Goal: Transaction & Acquisition: Purchase product/service

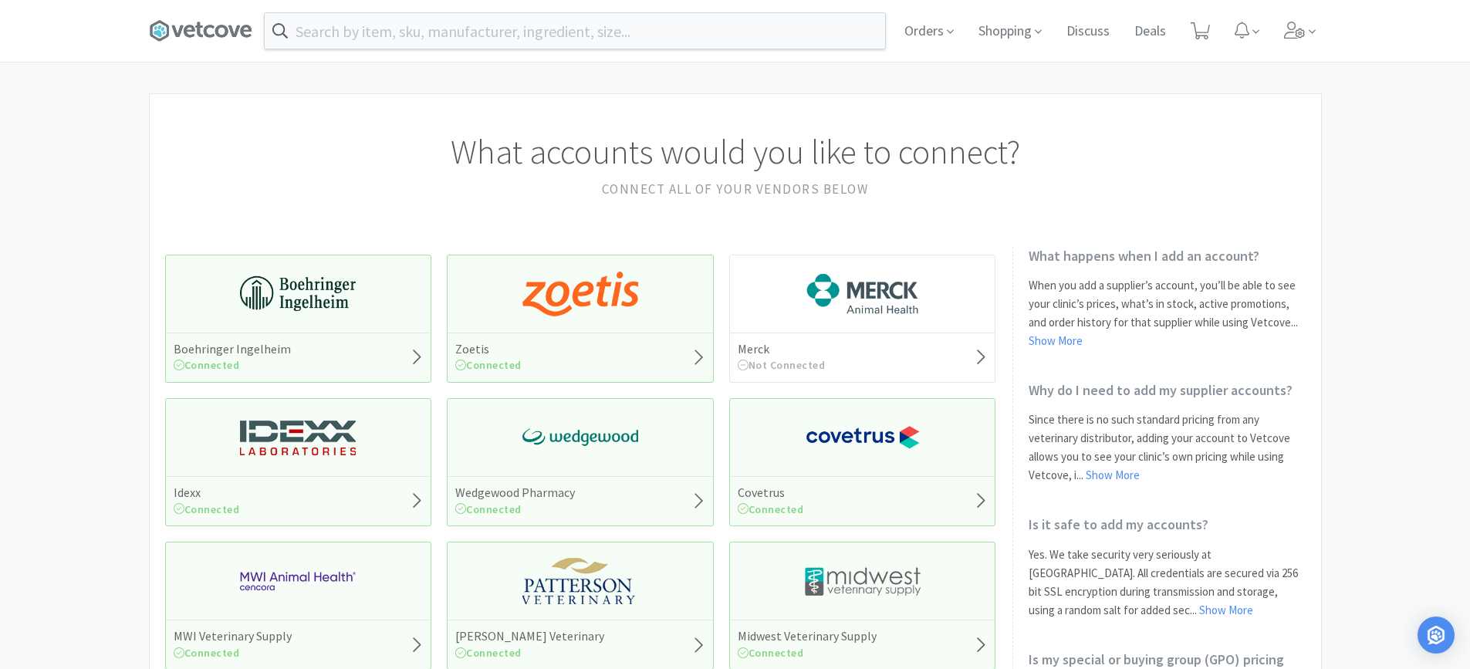
click at [472, 5] on div "Orders Shopping Discuss Discuss Deals Deals" at bounding box center [735, 31] width 1173 height 62
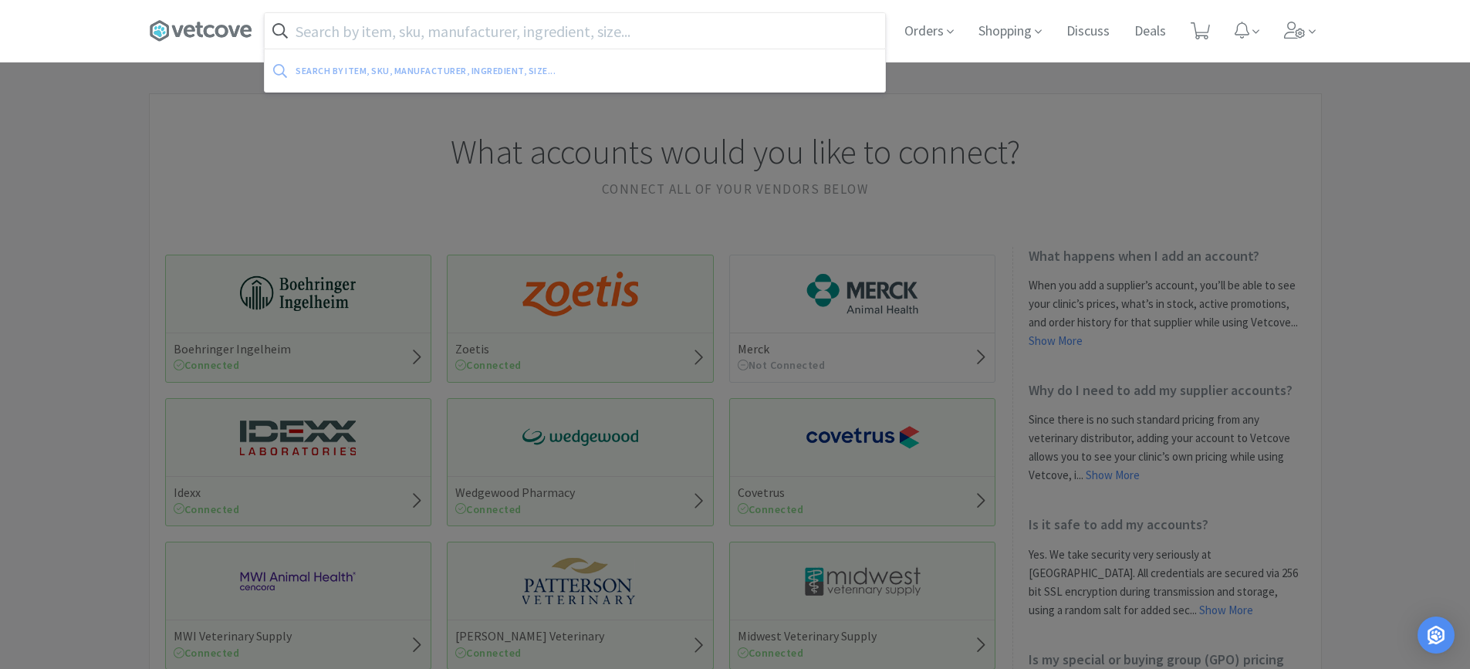
click at [479, 36] on input "text" at bounding box center [575, 31] width 621 height 36
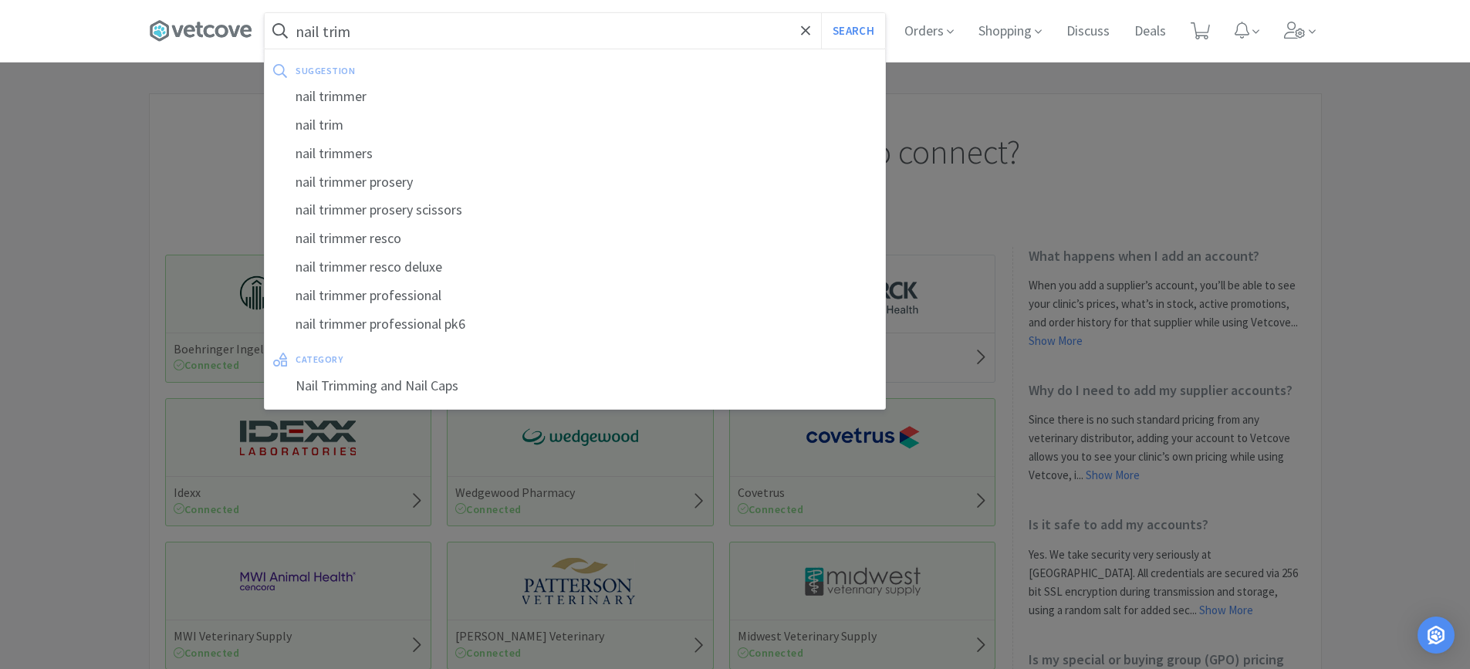
type input "nail trim"
click at [821, 13] on button "Search" at bounding box center [853, 31] width 64 height 36
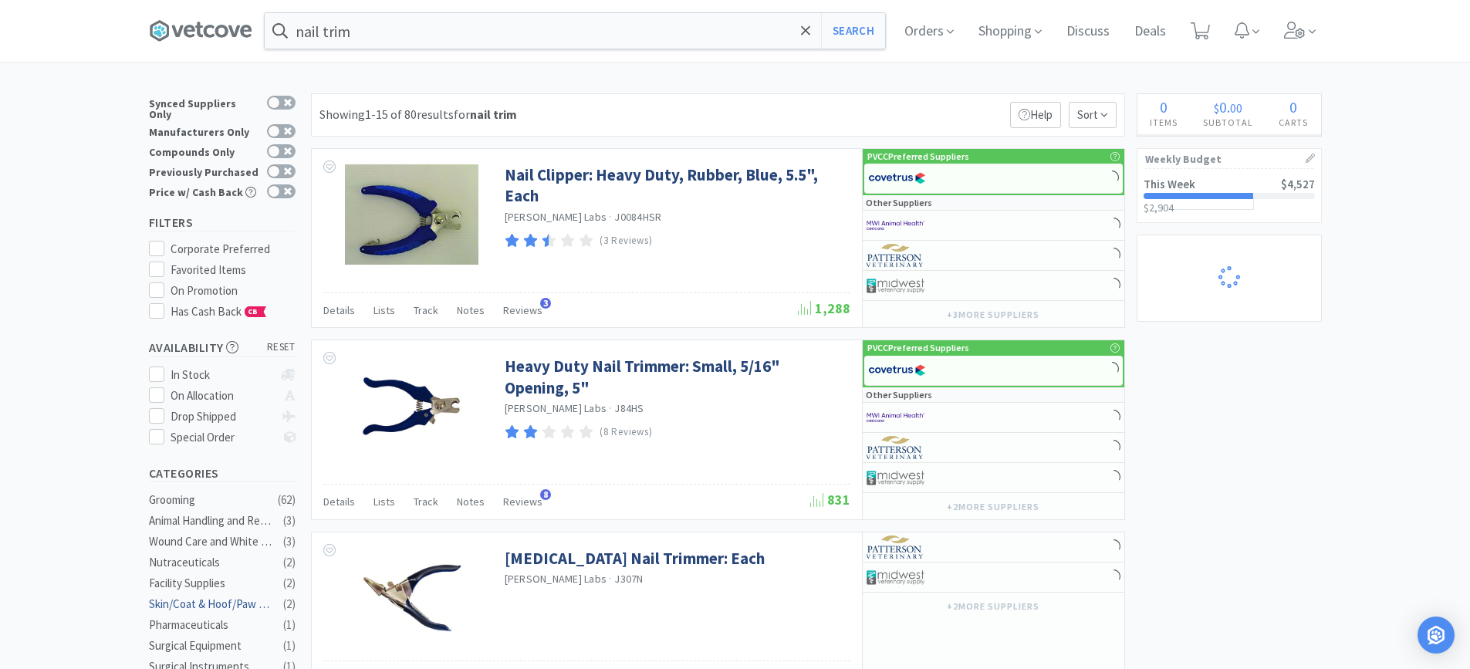
select select "1"
select select "2"
select select "1"
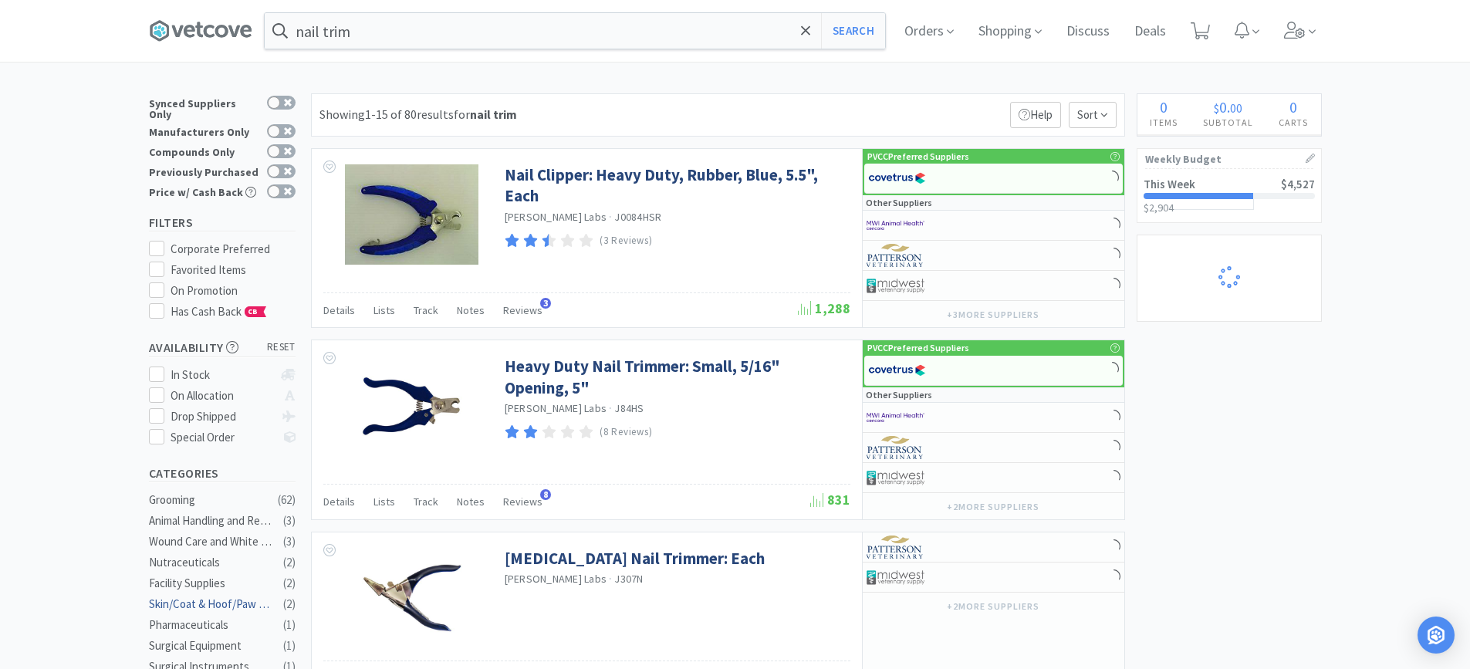
select select "12"
select select "4"
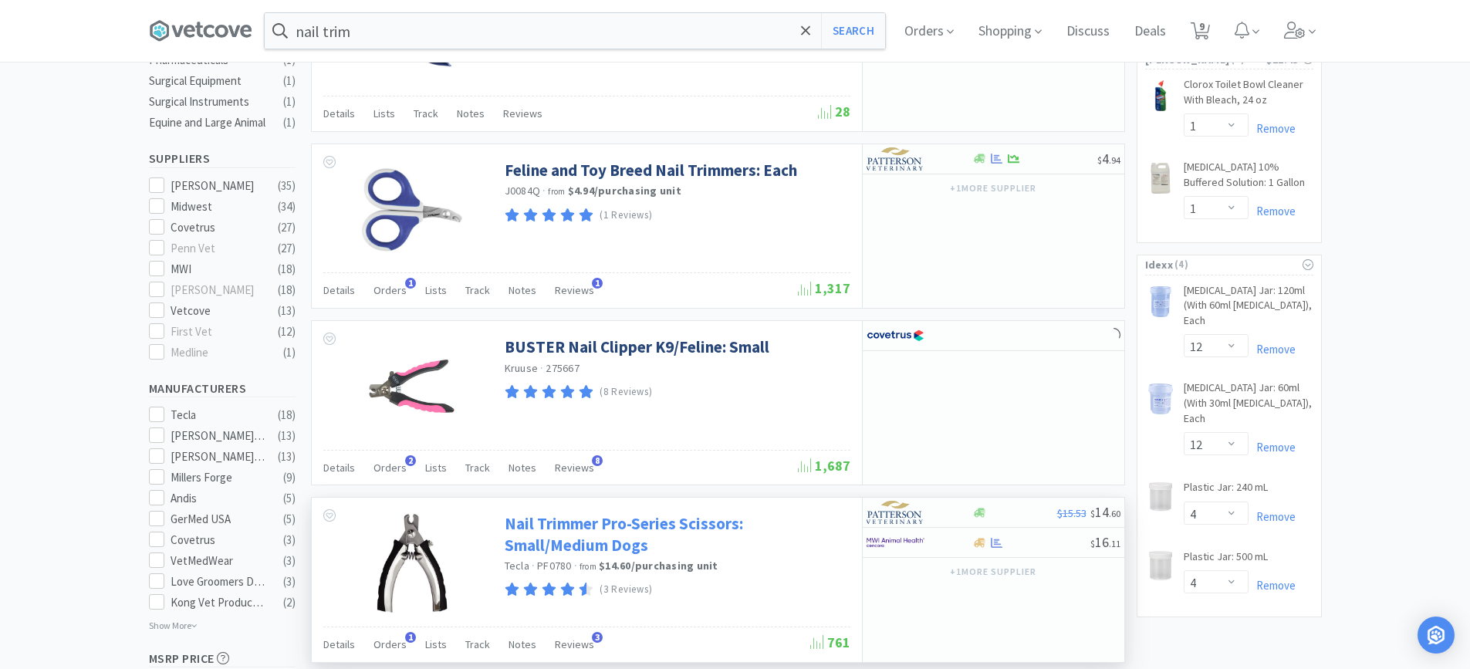
scroll to position [617, 0]
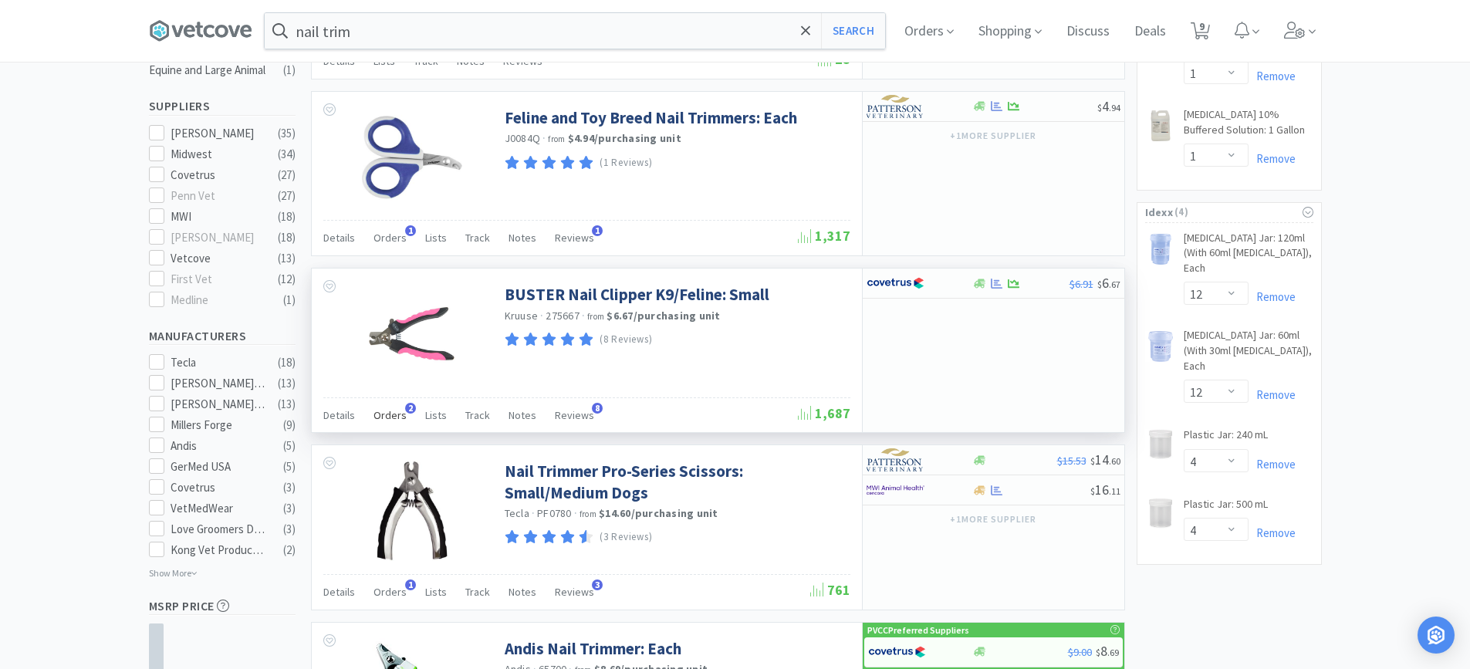
click at [400, 418] on span "Orders" at bounding box center [390, 415] width 33 height 14
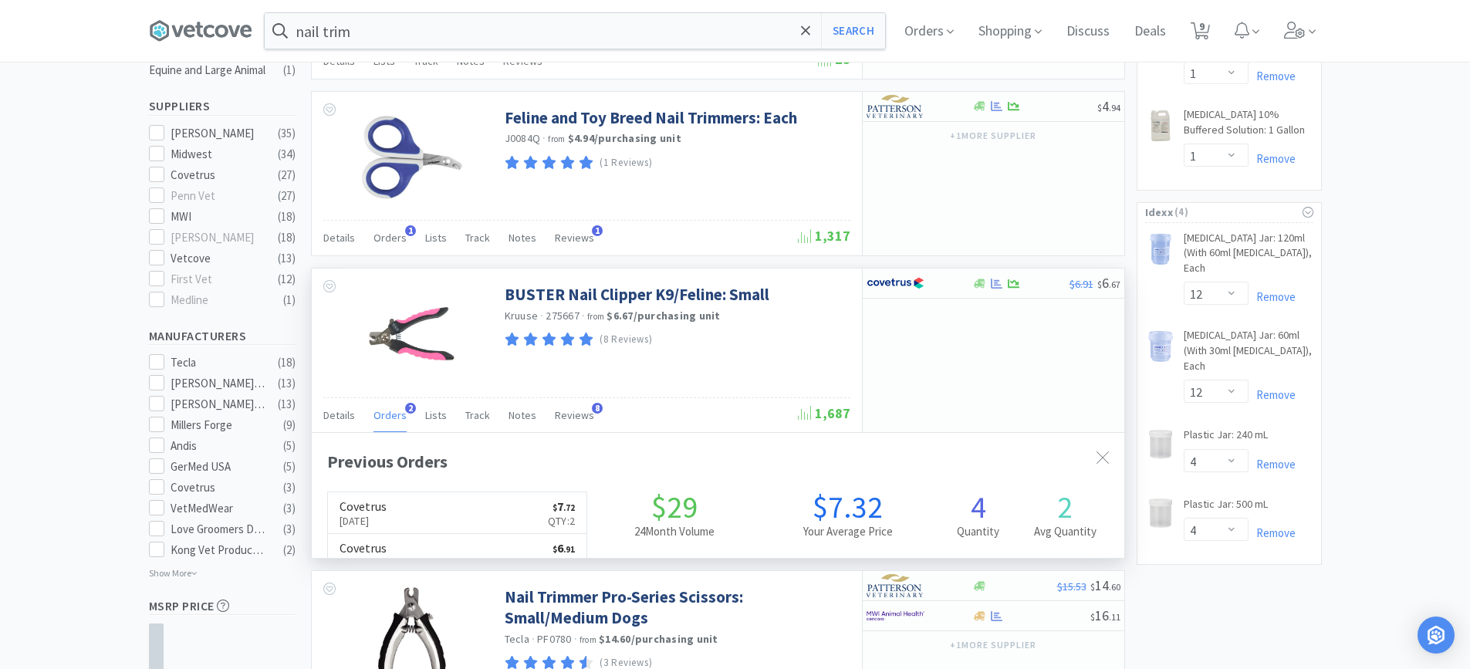
scroll to position [400, 813]
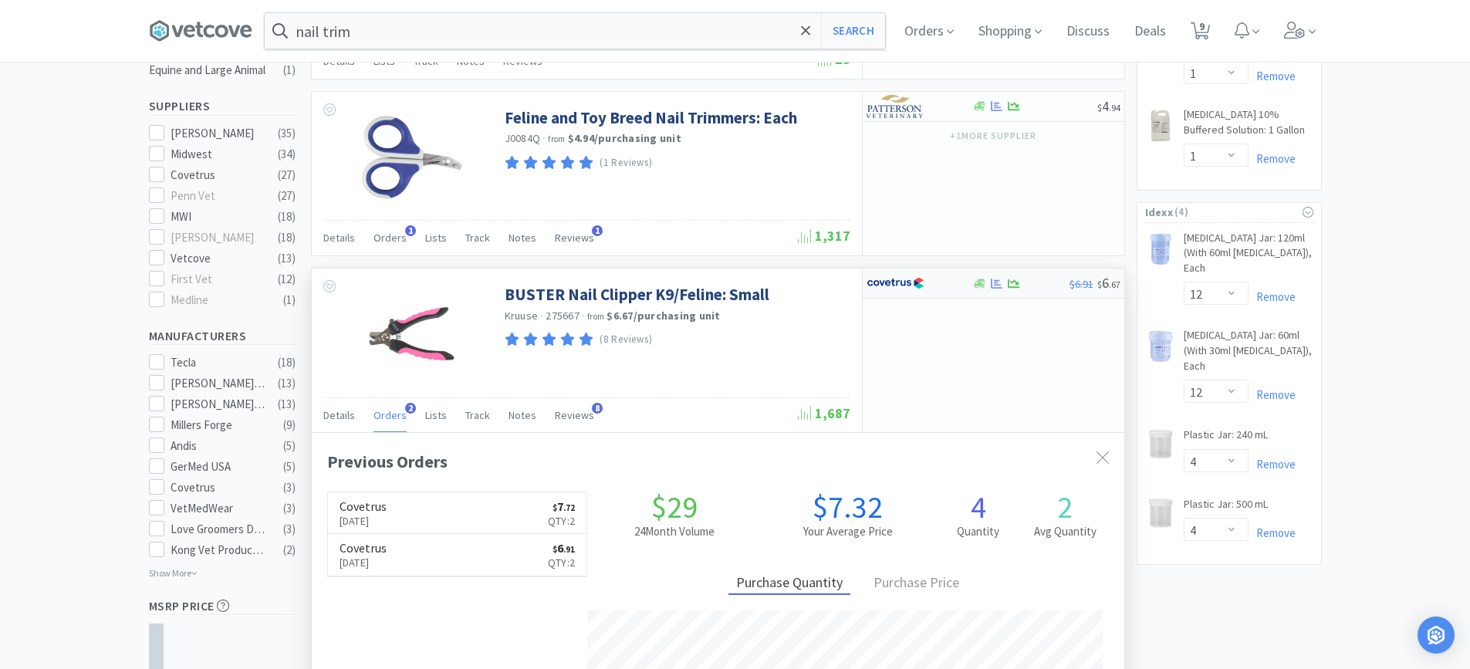
click at [1022, 286] on div at bounding box center [1021, 284] width 97 height 12
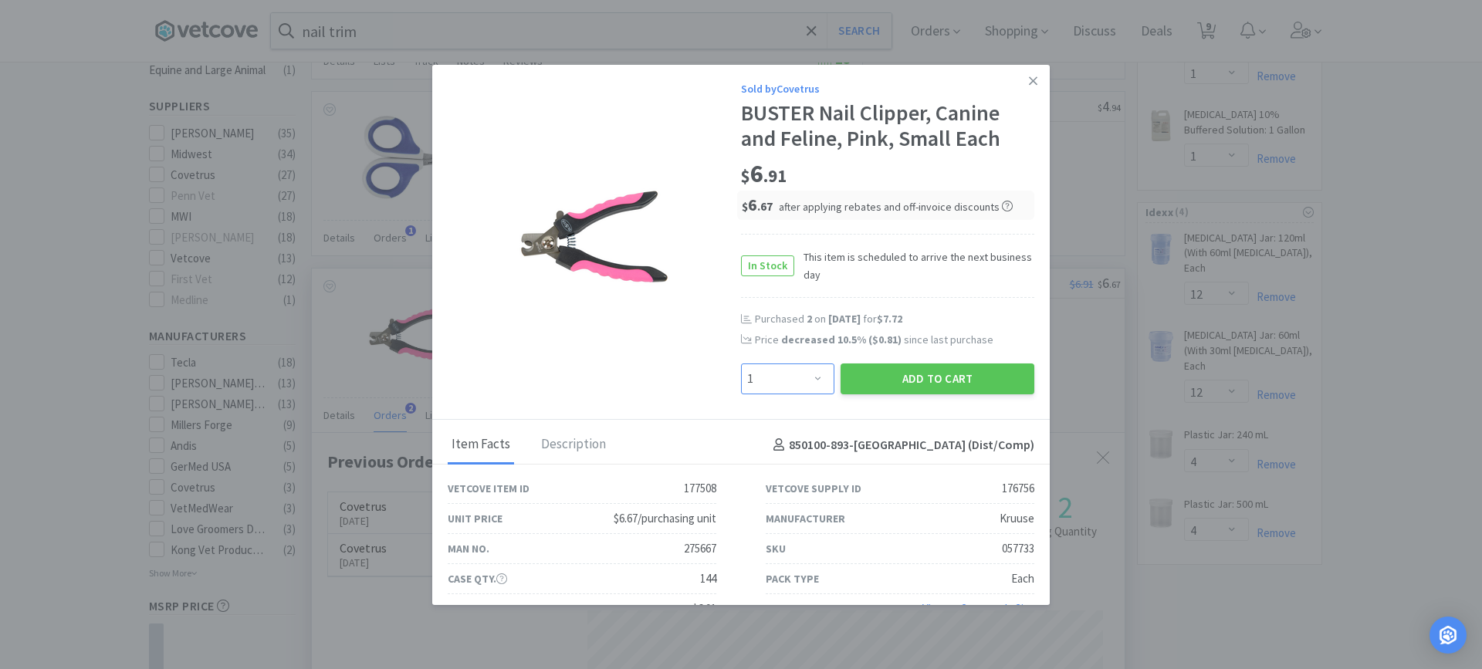
click at [807, 384] on select "Enter Quantity 1 2 3 4 5 6 7 8 9 10 11 12 13 14 15 16 17 18 19 20 Enter Quantity" at bounding box center [787, 379] width 93 height 31
select select "4"
click at [741, 364] on select "Enter Quantity 1 2 3 4 5 6 7 8 9 10 11 12 13 14 15 16 17 18 19 20 Enter Quantity" at bounding box center [787, 379] width 93 height 31
click at [916, 378] on button "Add to Cart" at bounding box center [938, 379] width 194 height 31
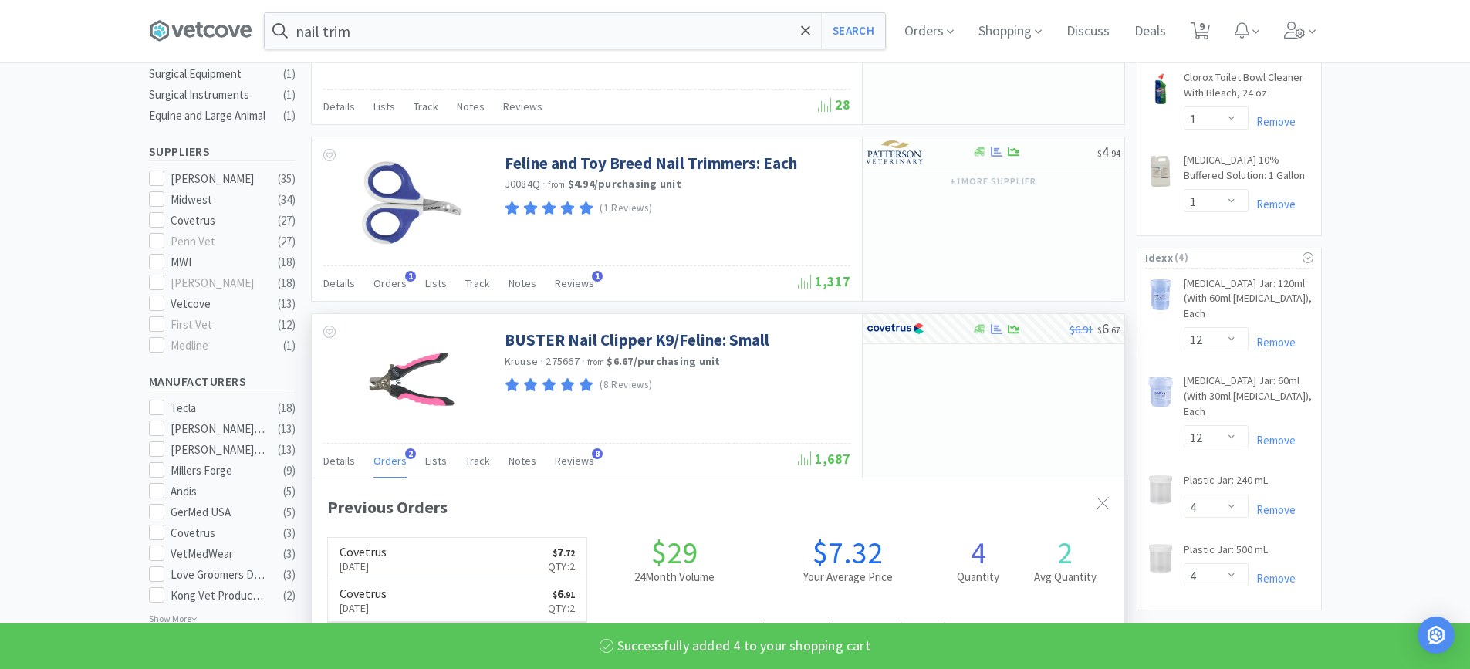
select select "4"
select select "1"
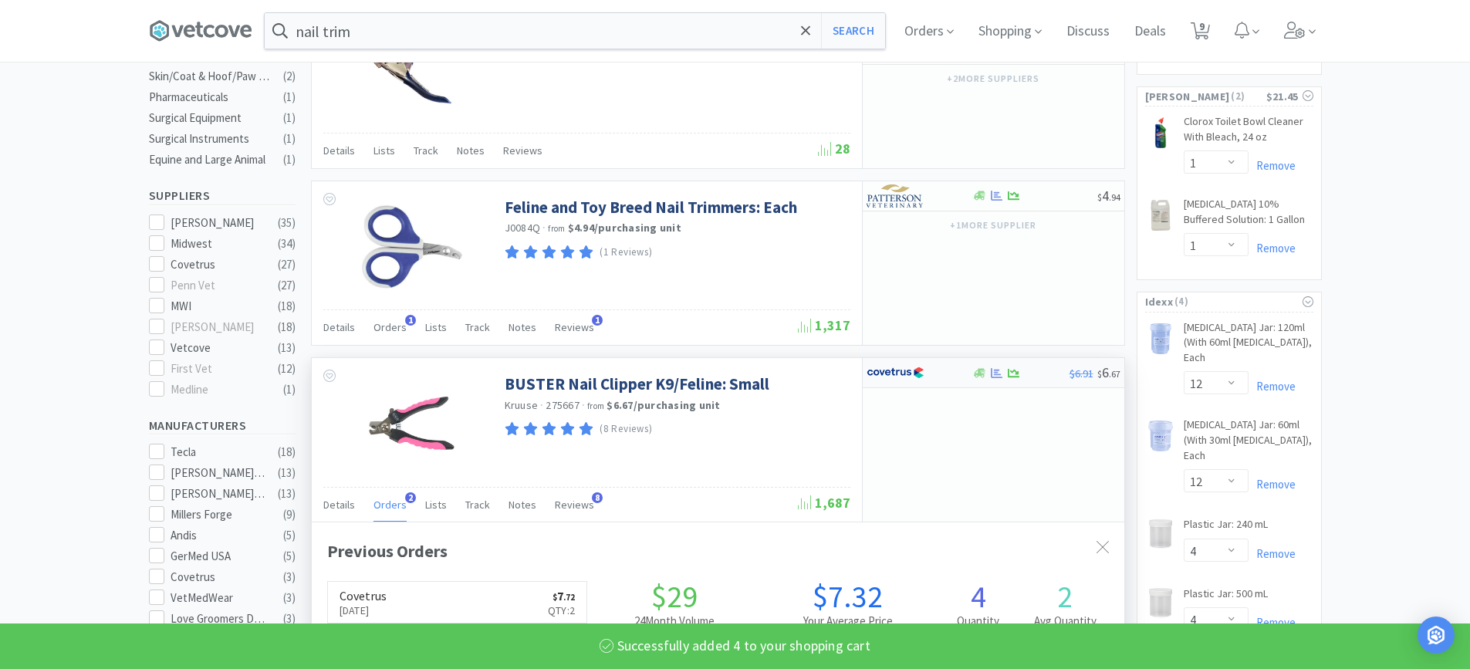
select select "2"
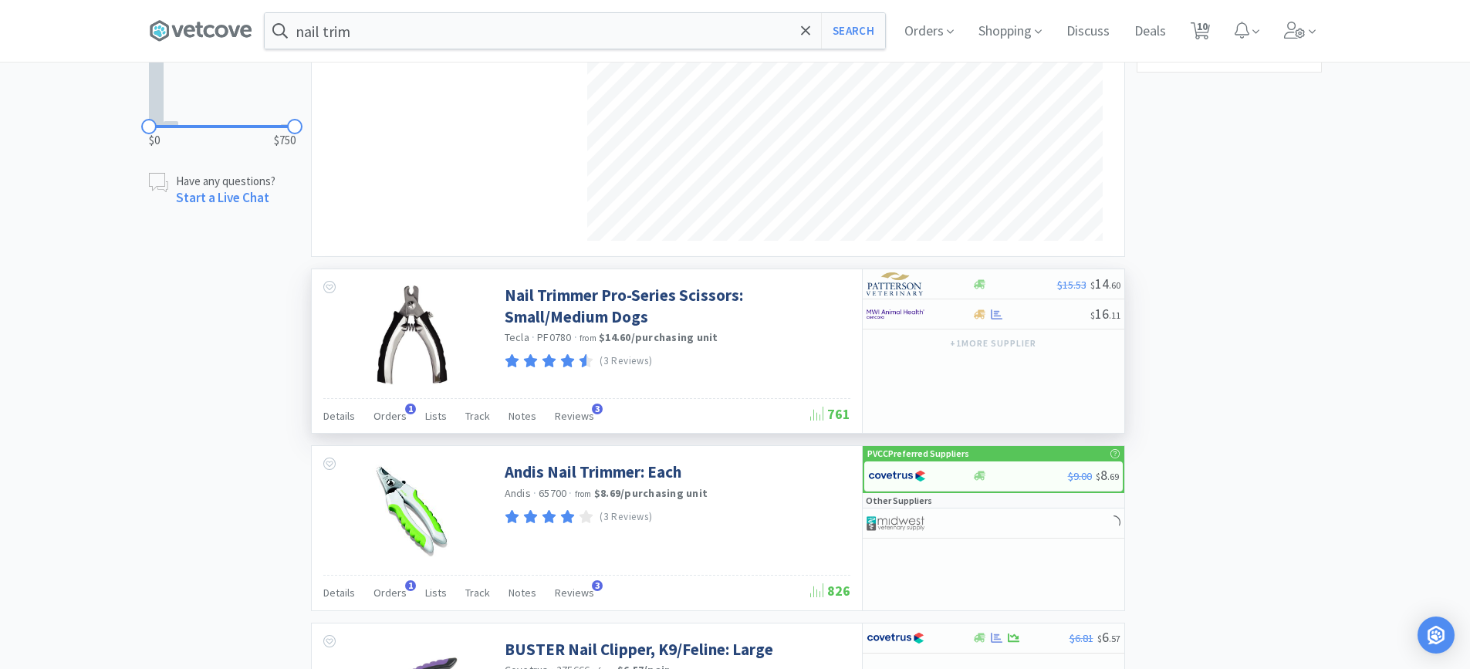
scroll to position [1235, 0]
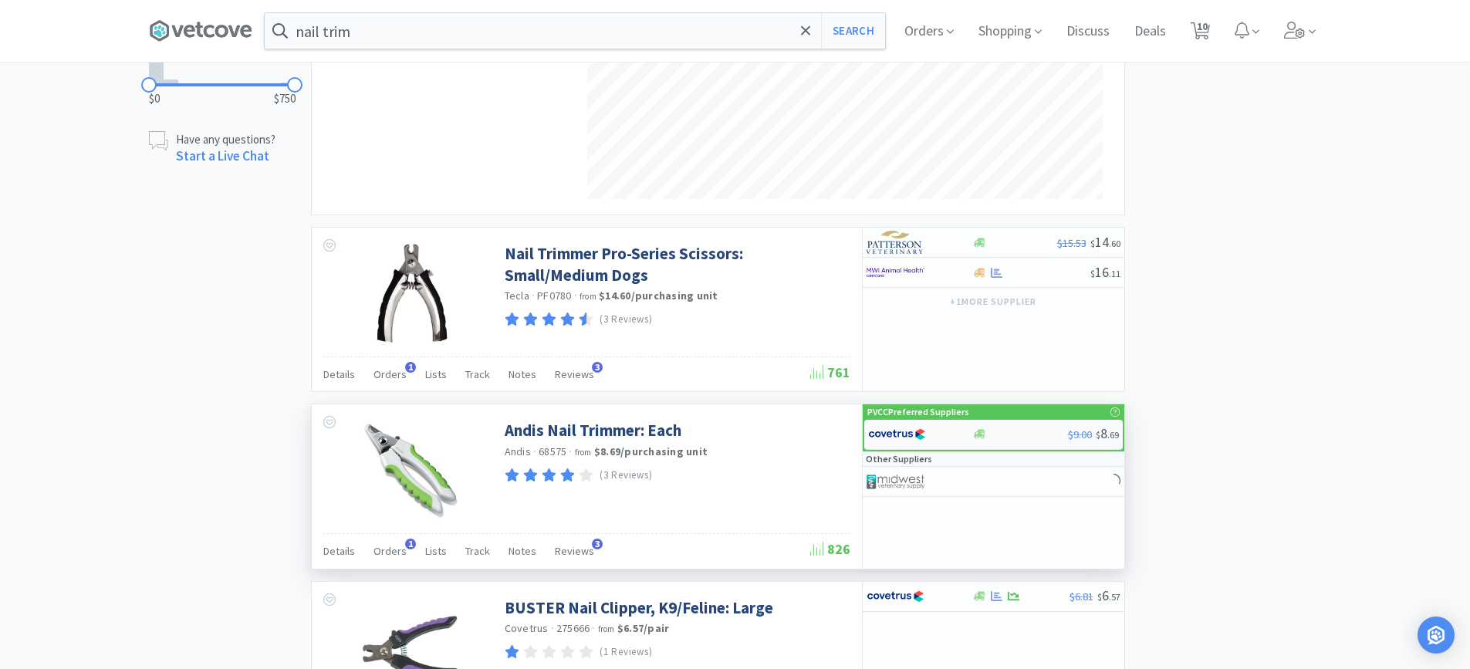
click at [1027, 435] on div at bounding box center [1021, 434] width 96 height 12
select select "1"
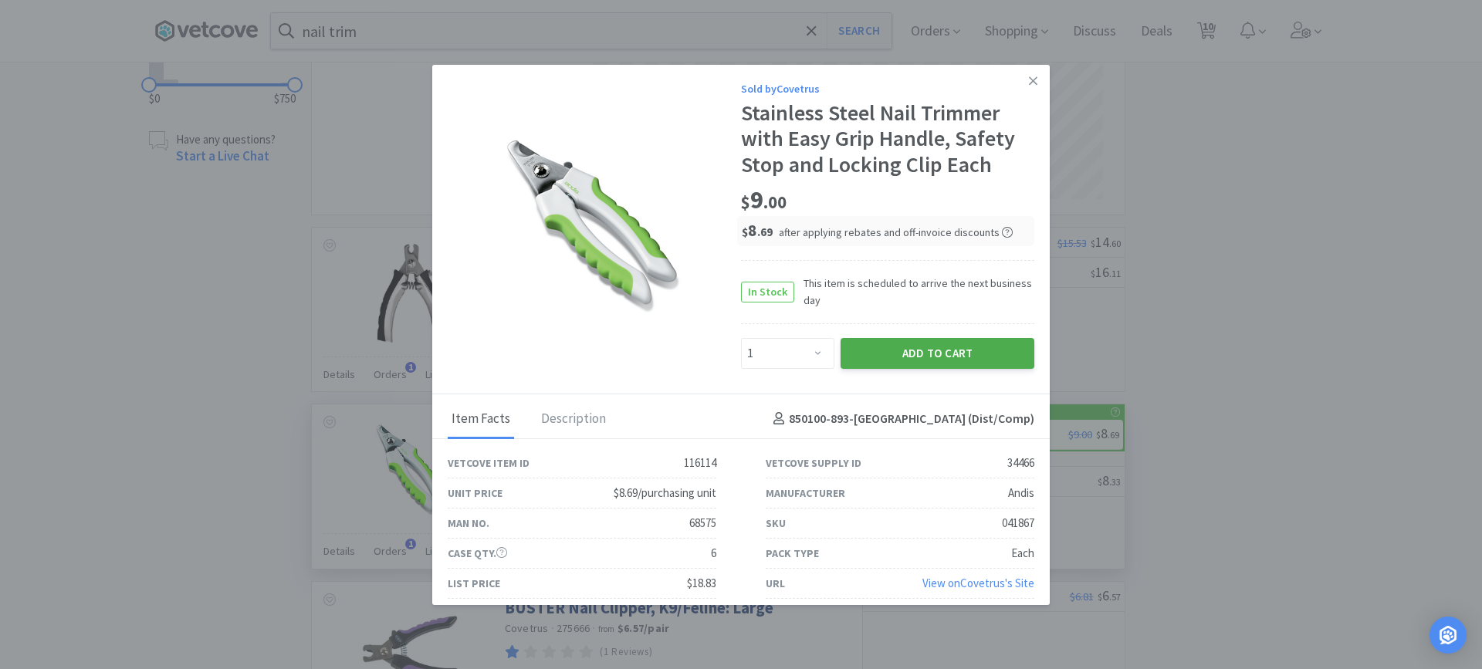
click at [888, 356] on button "Add to Cart" at bounding box center [938, 353] width 194 height 31
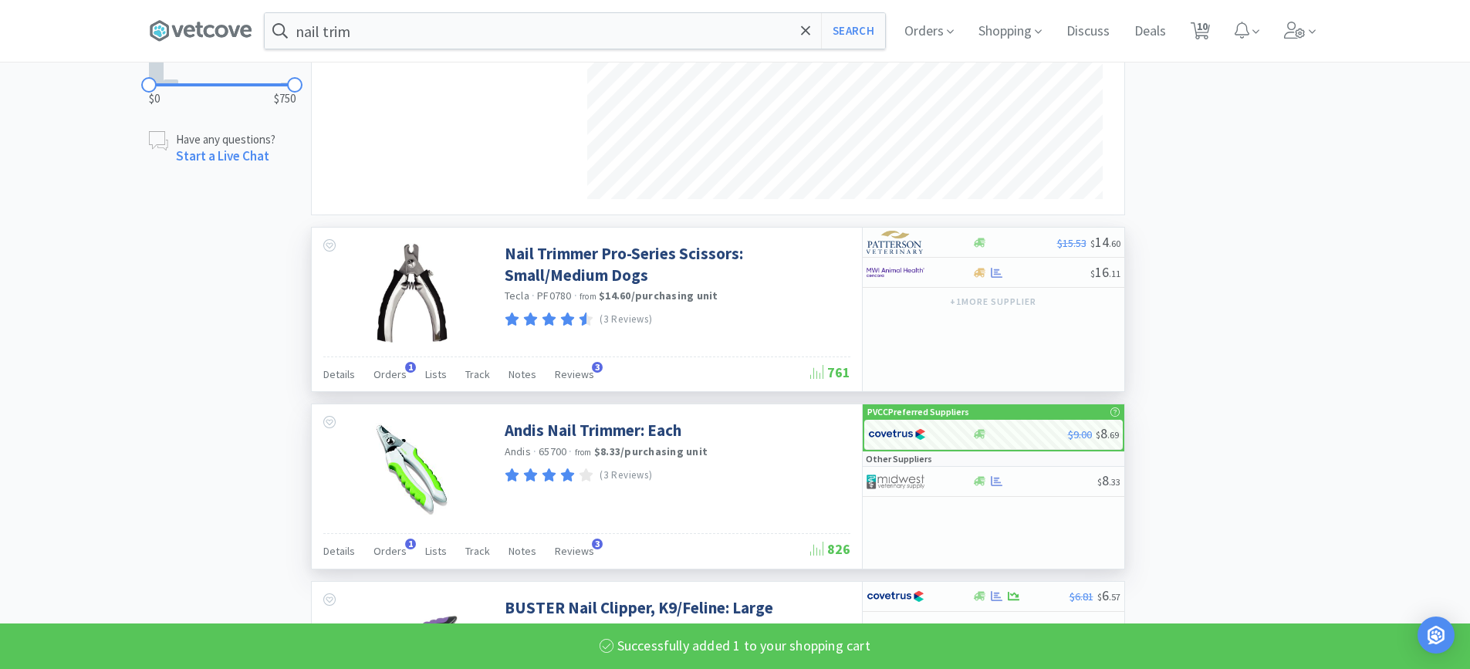
select select "1"
select select "4"
select select "1"
select select "2"
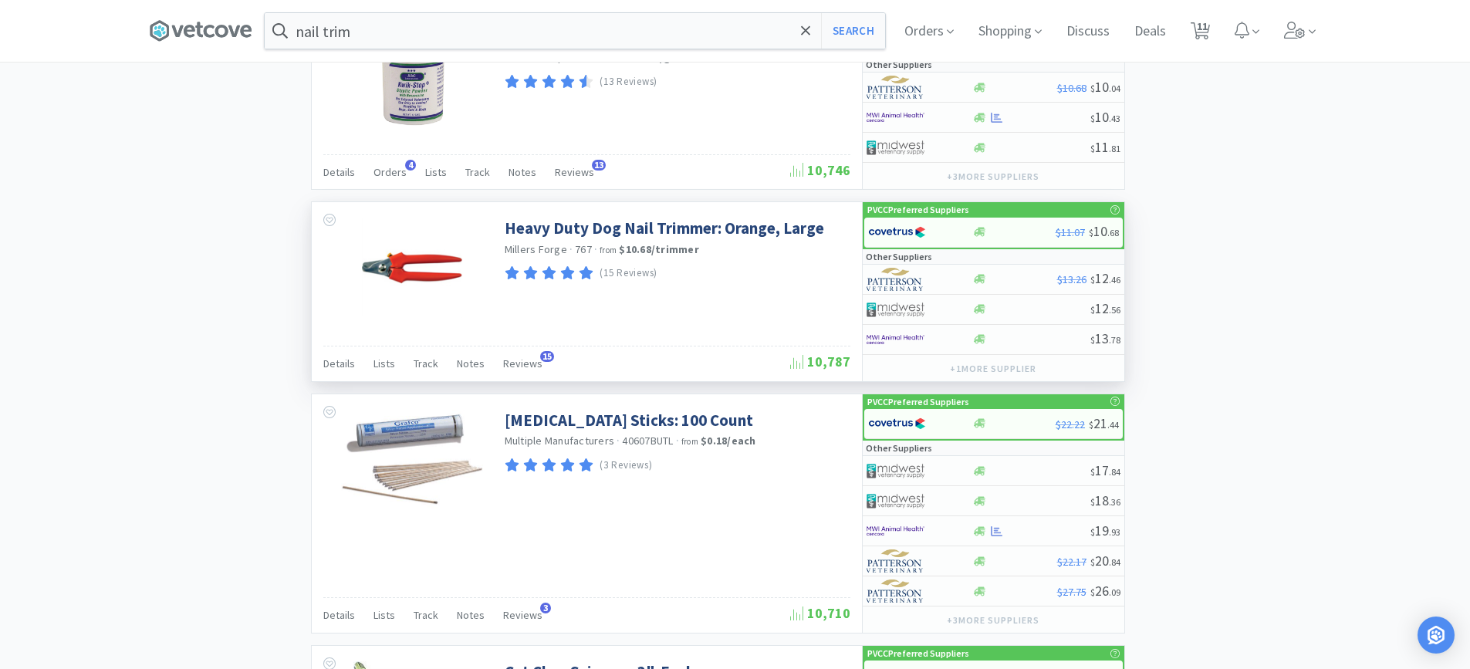
scroll to position [2161, 0]
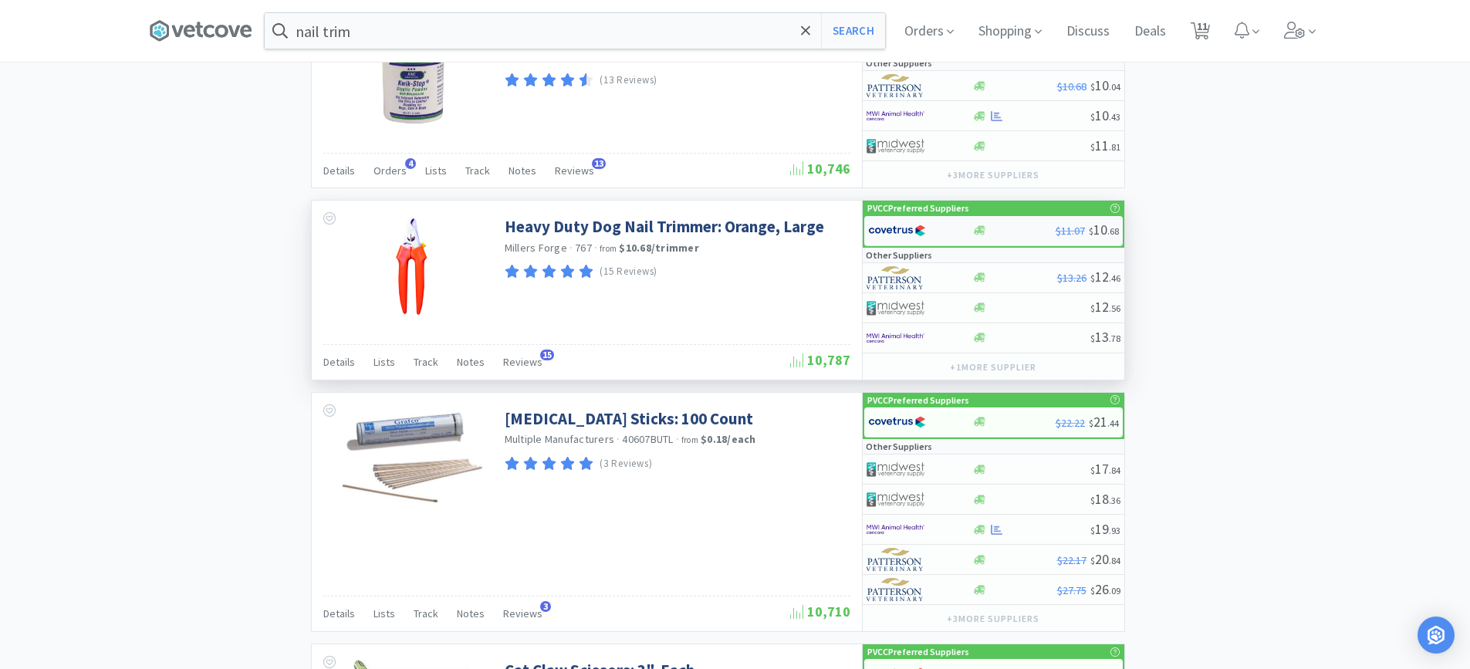
click at [1010, 226] on div at bounding box center [1014, 231] width 83 height 12
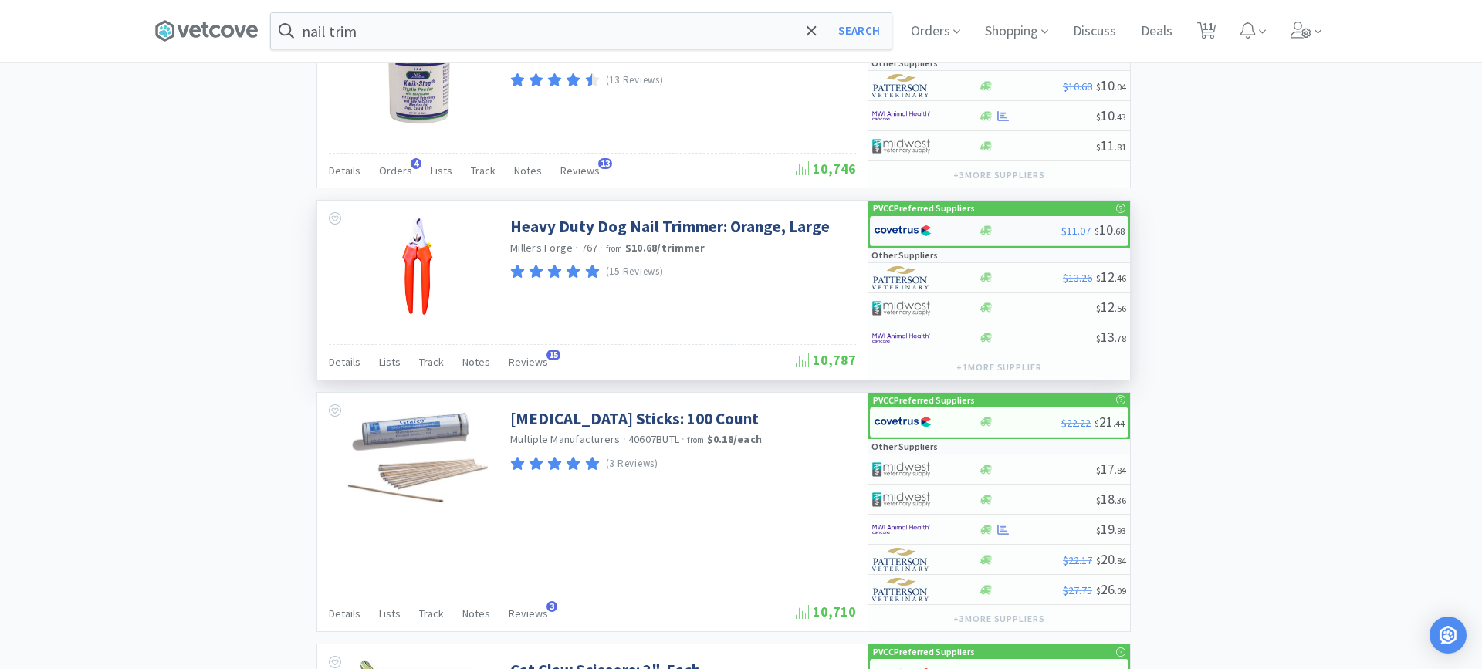
select select "1"
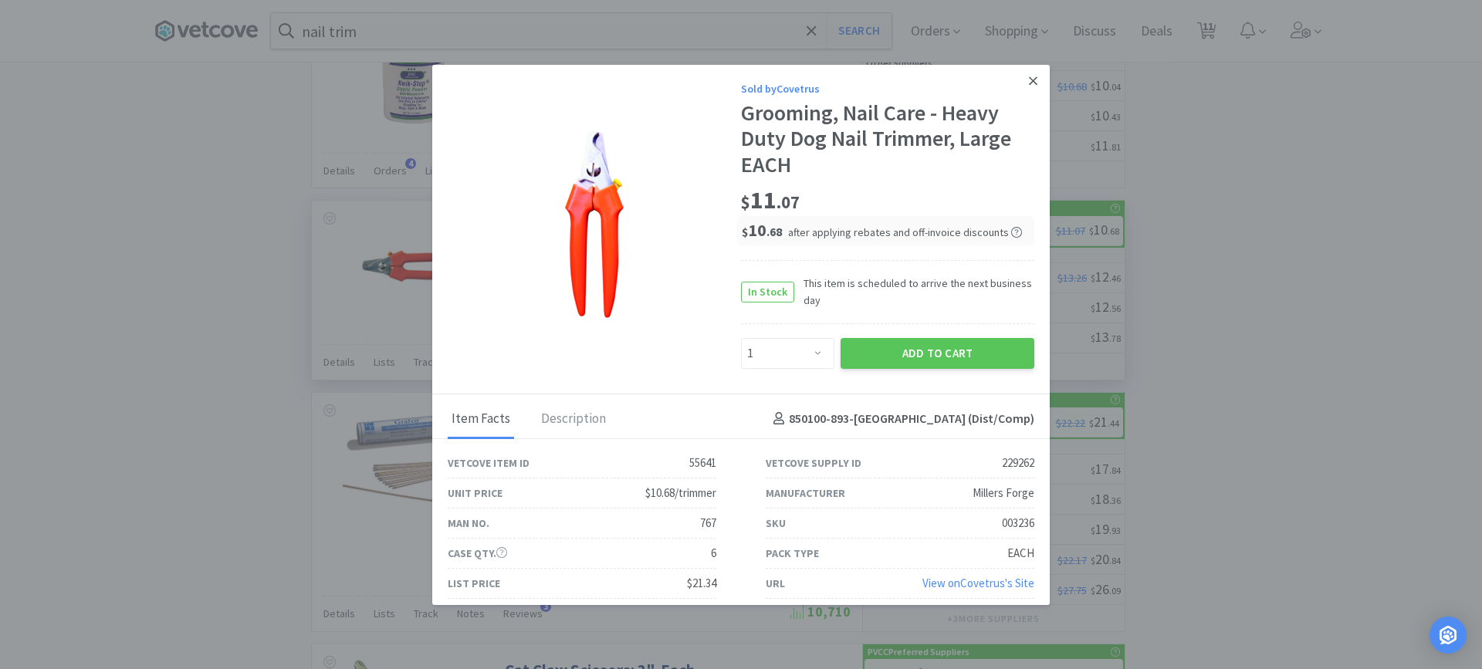
click at [1029, 82] on icon at bounding box center [1033, 80] width 8 height 8
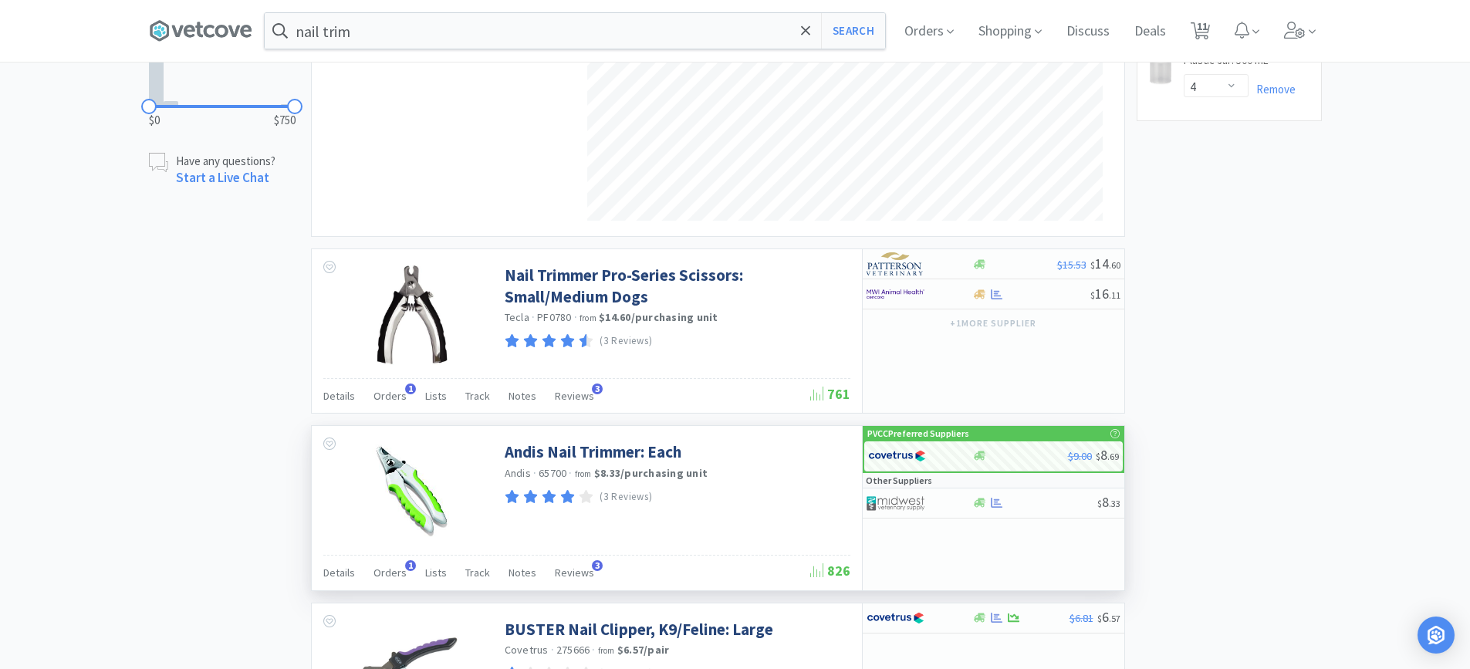
scroll to position [1347, 0]
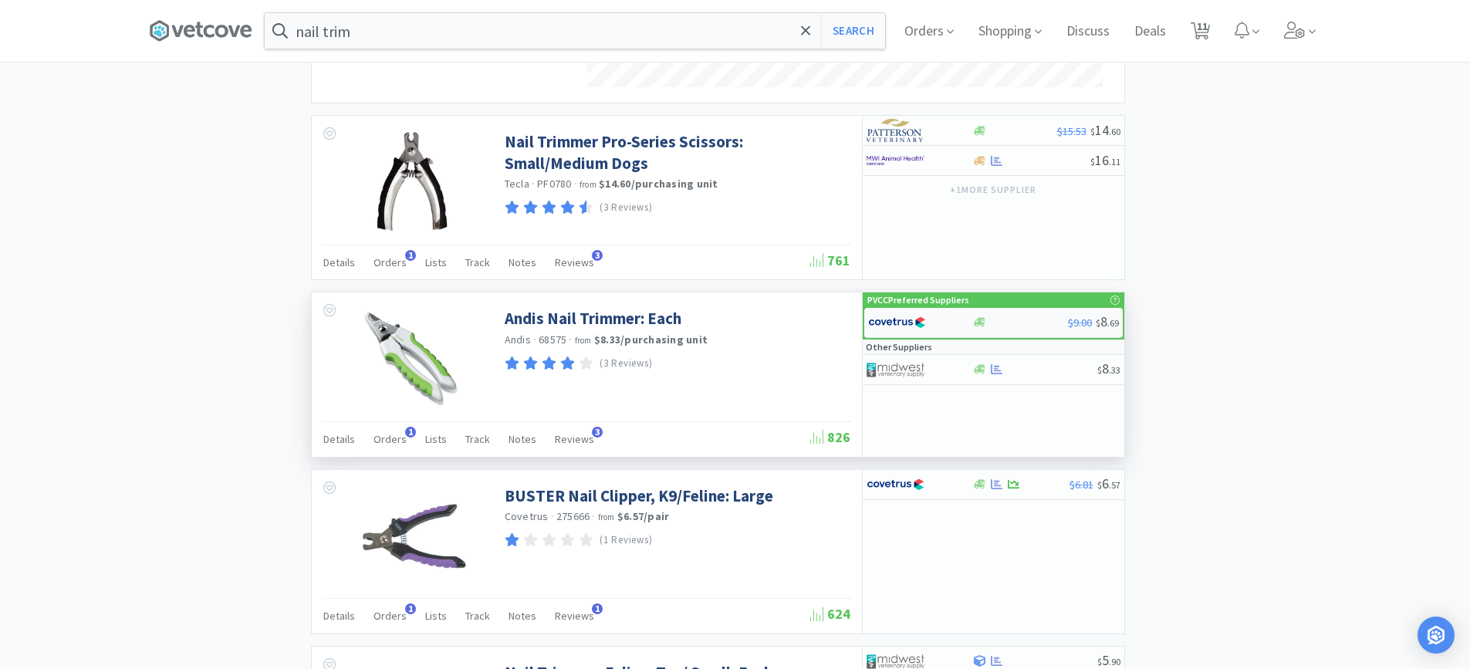
click at [1034, 324] on div at bounding box center [1021, 322] width 96 height 12
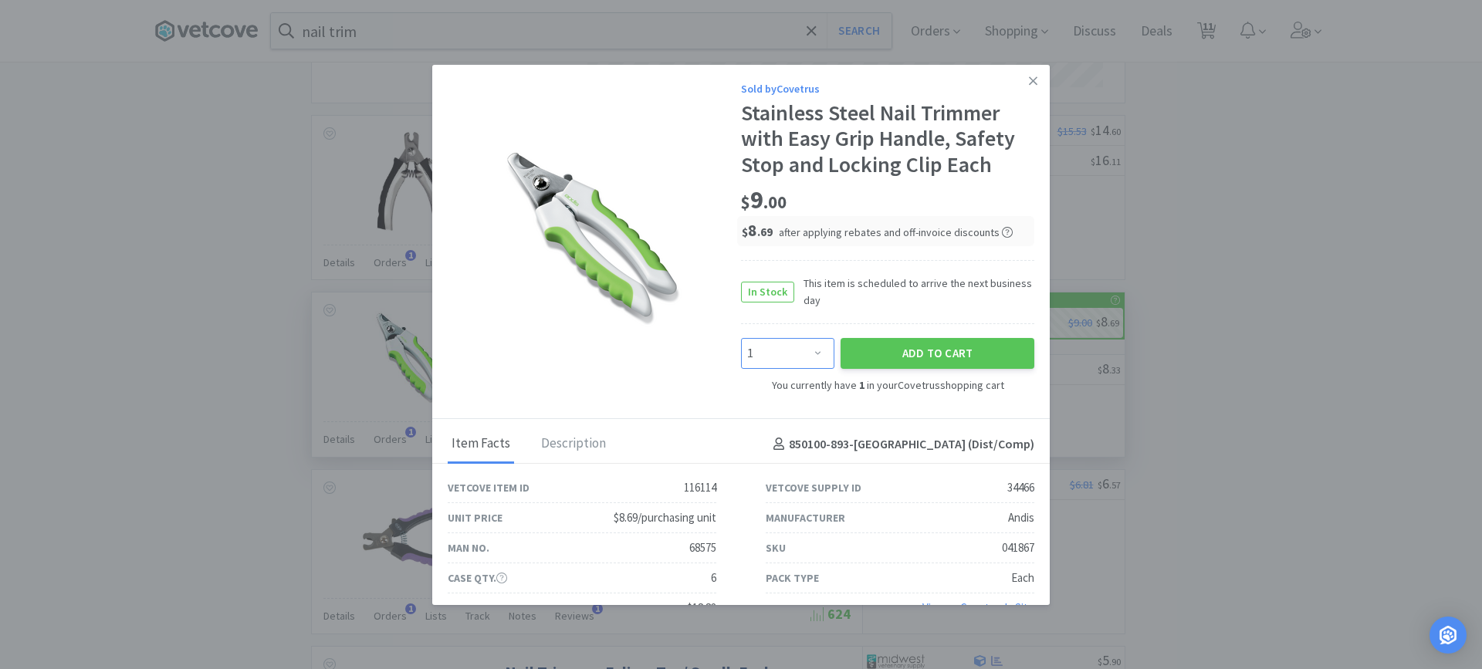
click at [800, 353] on select "Enter Quantity 1 2 3 4 5 6 7 8 9 10 11 12 13 14 15 16 17 18 19 20 Enter Quantity" at bounding box center [787, 353] width 93 height 31
select select "2"
click at [741, 338] on select "Enter Quantity 1 2 3 4 5 6 7 8 9 10 11 12 13 14 15 16 17 18 19 20 Enter Quantity" at bounding box center [787, 353] width 93 height 31
click at [897, 348] on button "Add to Cart" at bounding box center [938, 353] width 194 height 31
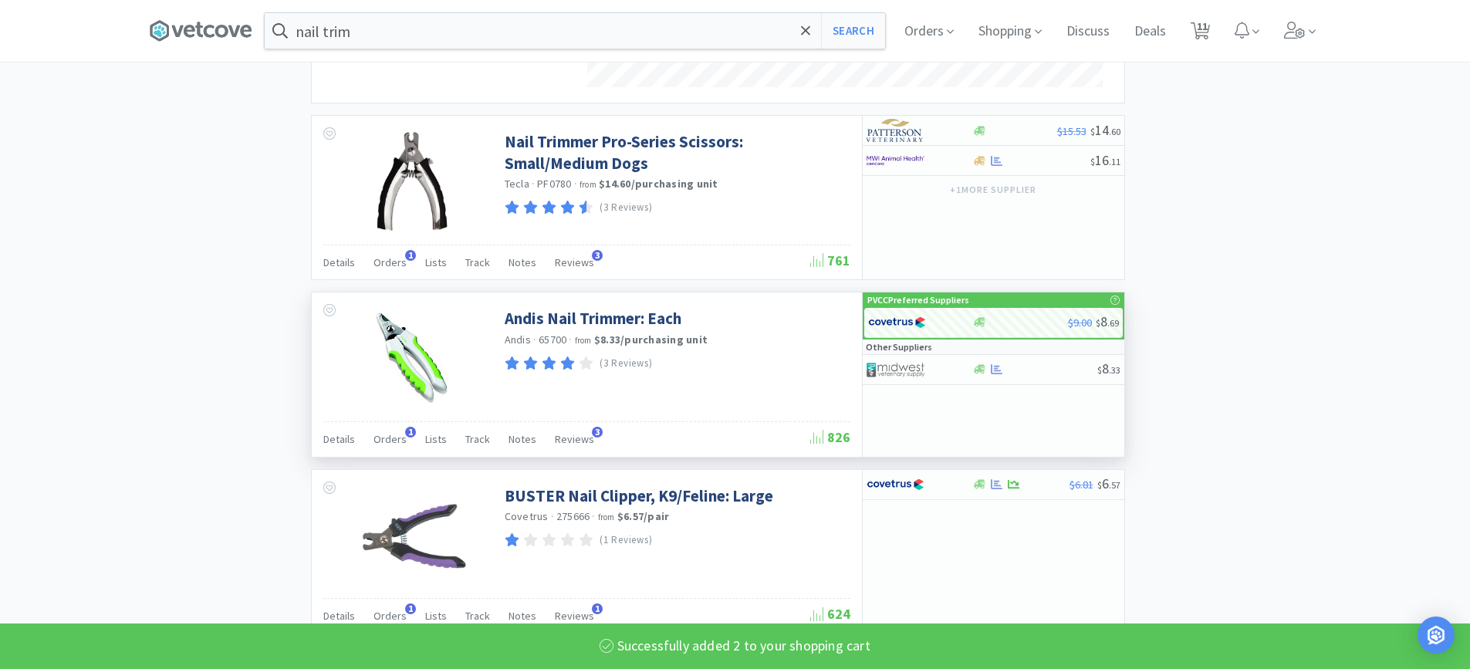
select select "3"
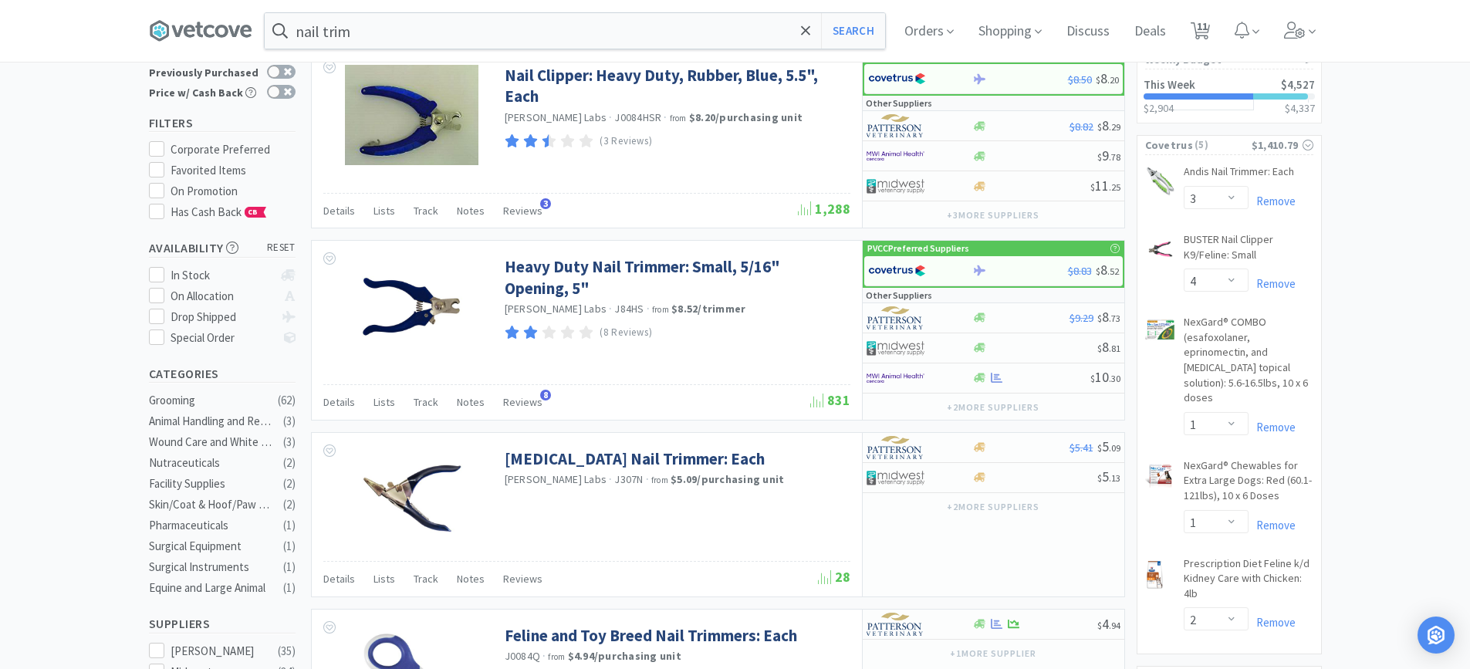
scroll to position [154, 0]
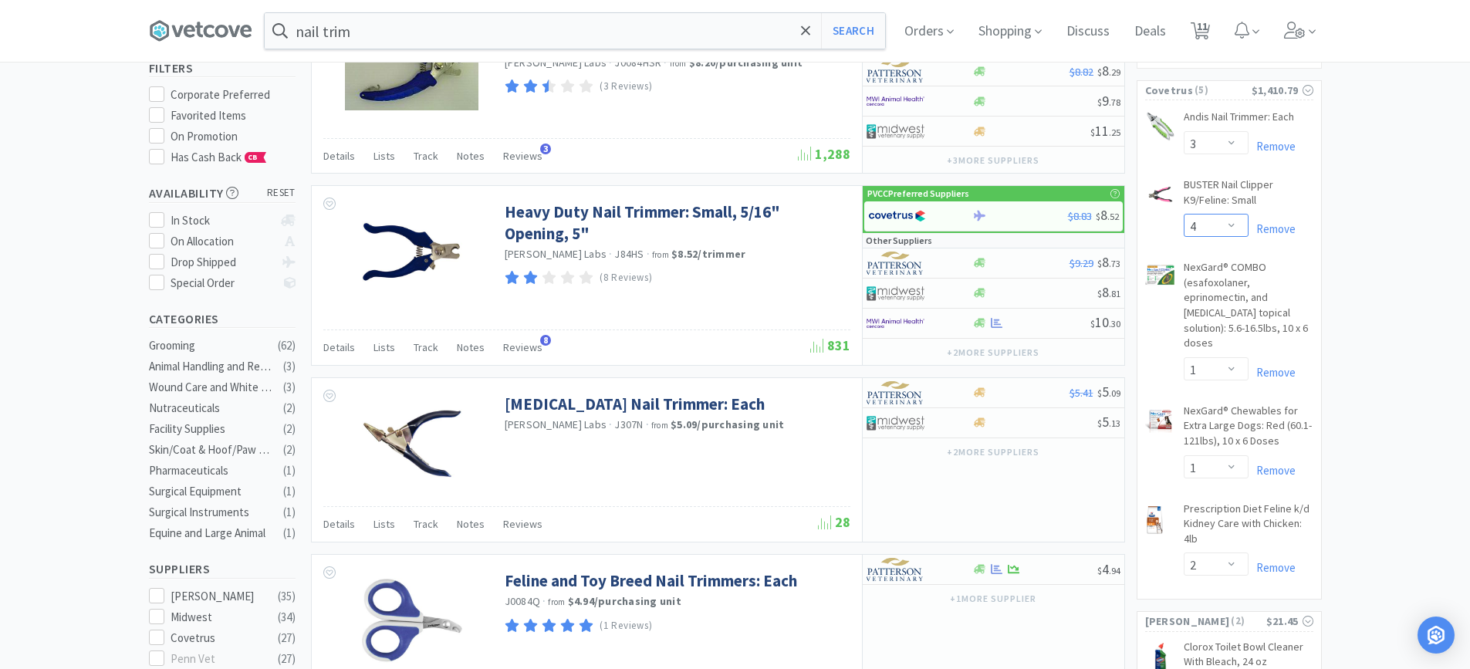
click at [1234, 228] on select "Enter Quantity 1 2 3 4 5 6 7 8 9 10 11 12 13 14 15 16 17 18 19 20 Enter Quantity" at bounding box center [1216, 225] width 65 height 23
click at [1184, 214] on select "Enter Quantity 1 2 3 4 5 6 7 8 9 10 11 12 13 14 15 16 17 18 19 20 Enter Quantity" at bounding box center [1216, 225] width 65 height 23
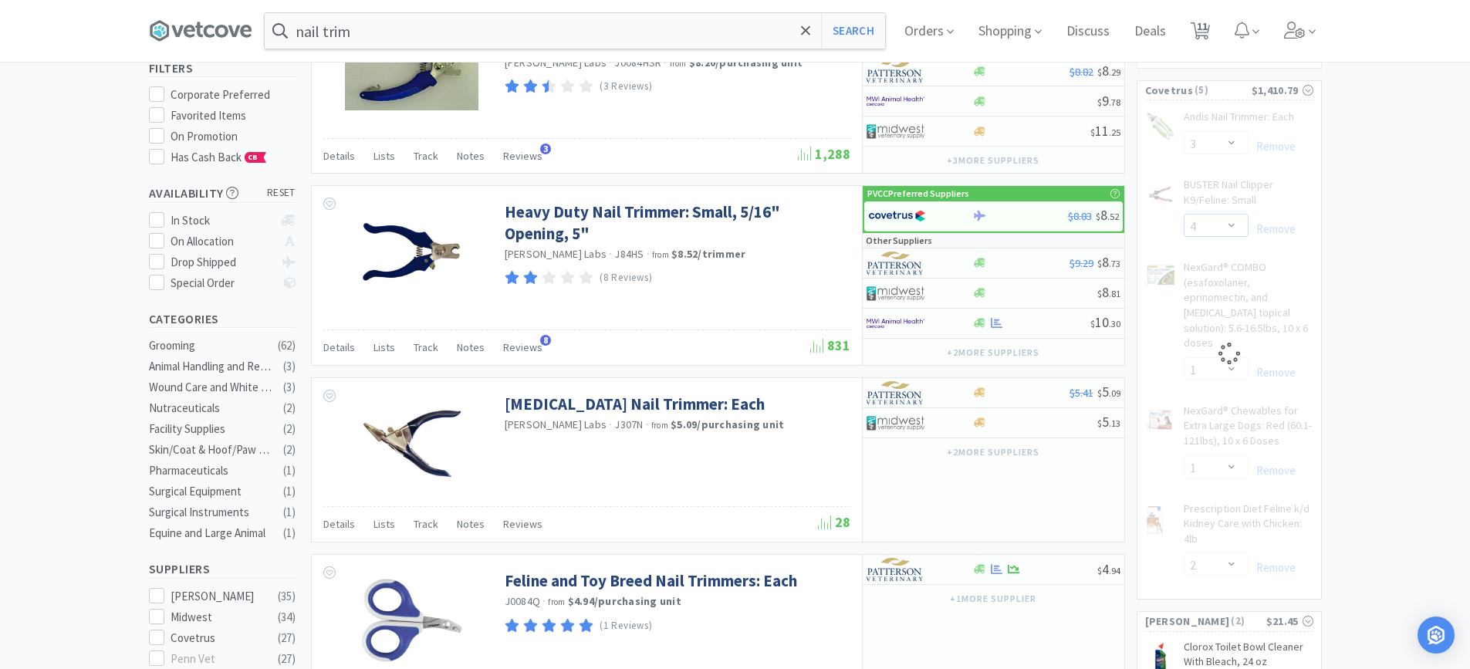
select select "2"
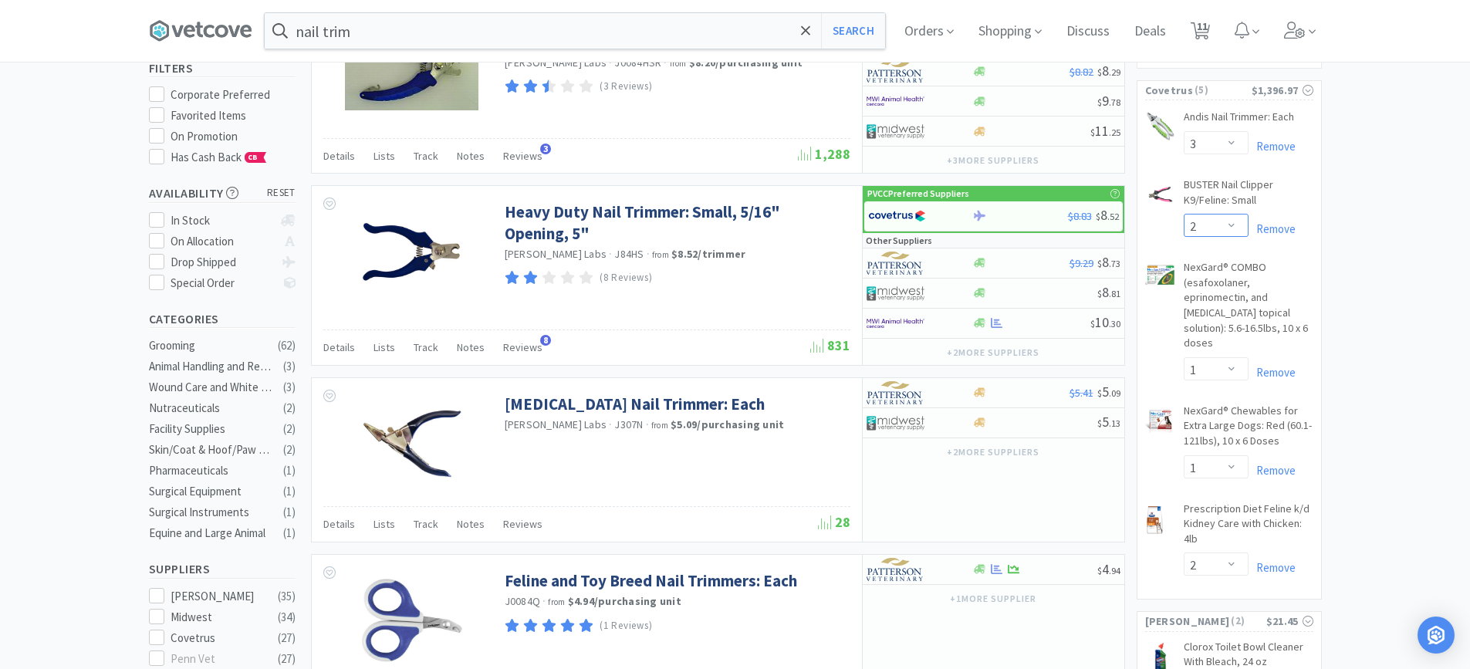
scroll to position [400, 813]
click at [1227, 148] on select "Enter Quantity 1 2 3 4 5 6 7 8 9 10 11 12 13 14 15 16 17 18 19 20 Enter Quantity" at bounding box center [1216, 142] width 65 height 23
click at [1184, 131] on select "Enter Quantity 1 2 3 4 5 6 7 8 9 10 11 12 13 14 15 16 17 18 19 20 Enter Quantity" at bounding box center [1216, 142] width 65 height 23
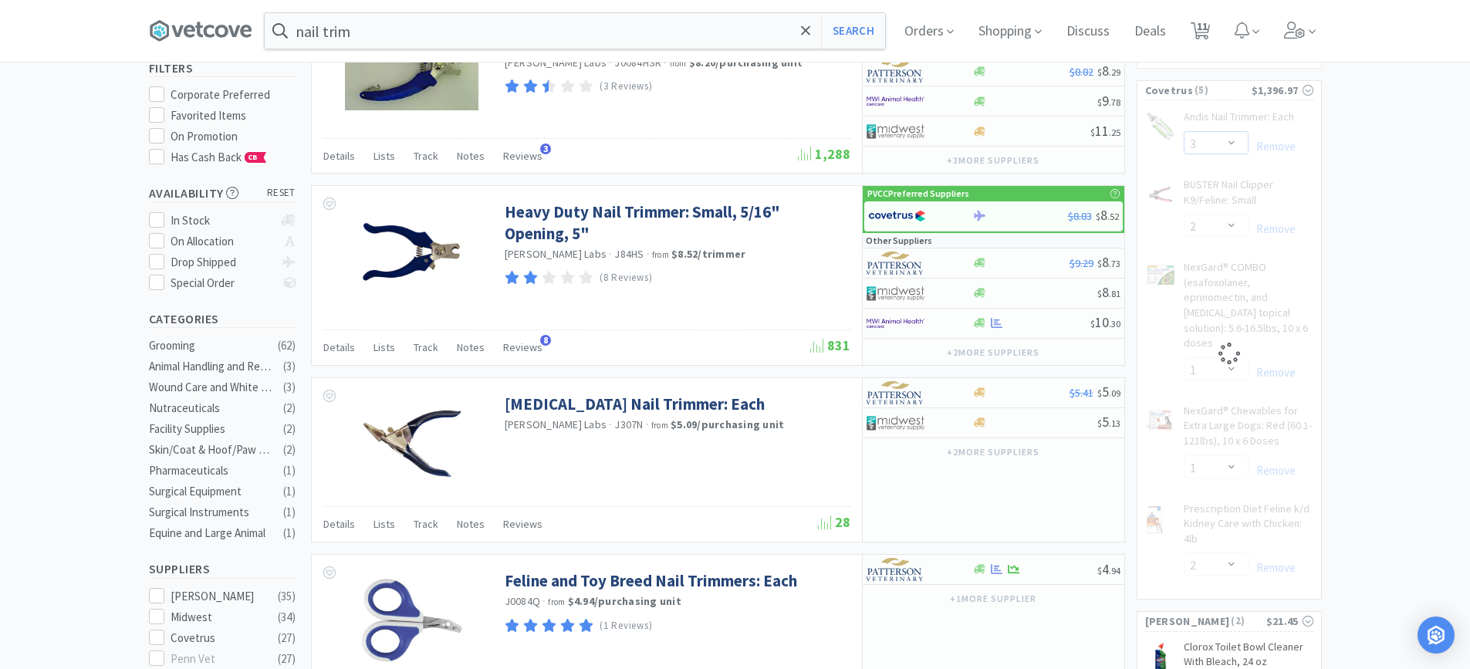
select select "2"
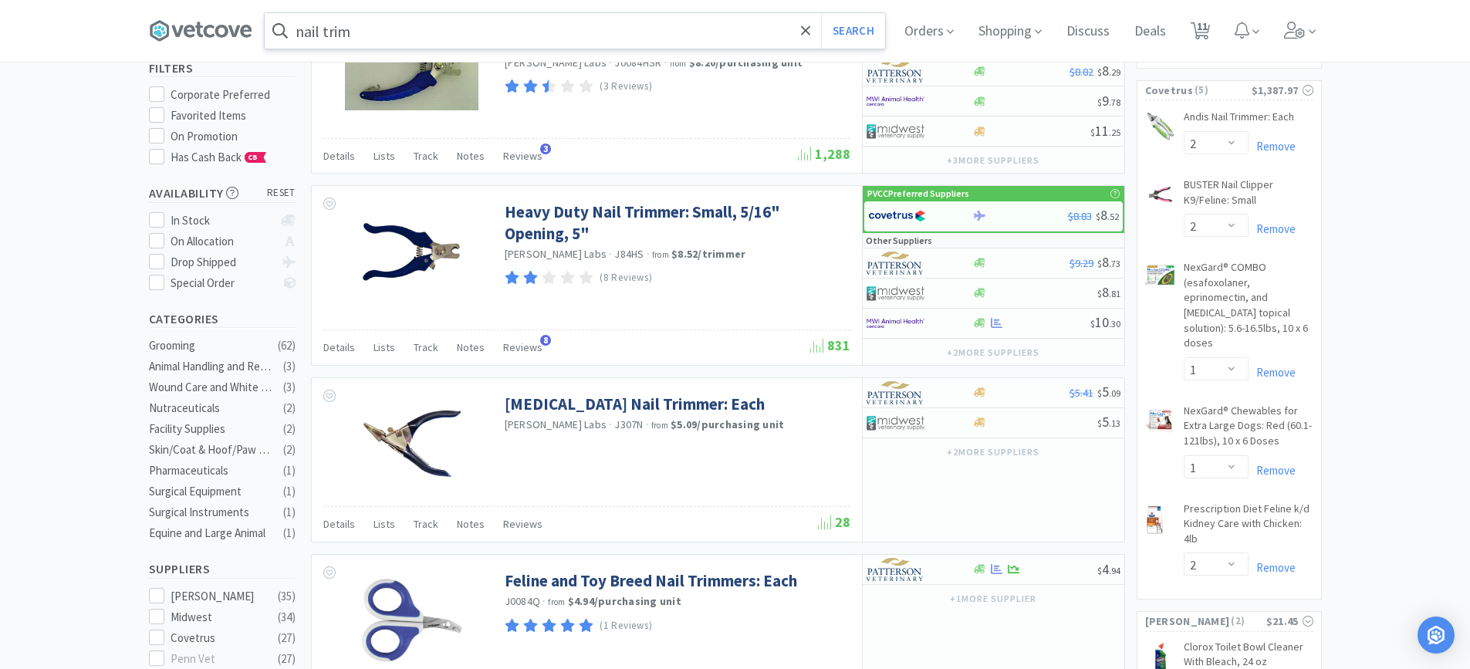
click at [528, 29] on input "nail trim" at bounding box center [575, 31] width 621 height 36
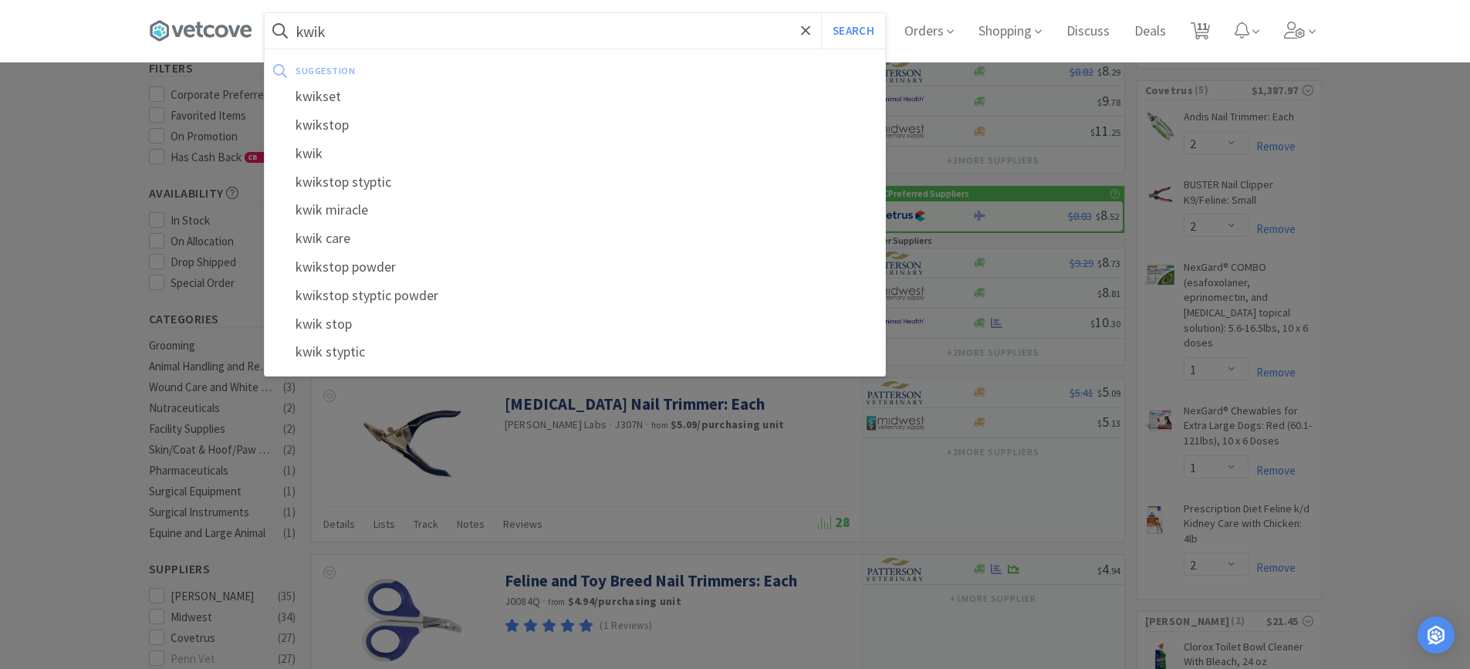
type input "kwik"
click at [821, 13] on button "Search" at bounding box center [853, 31] width 64 height 36
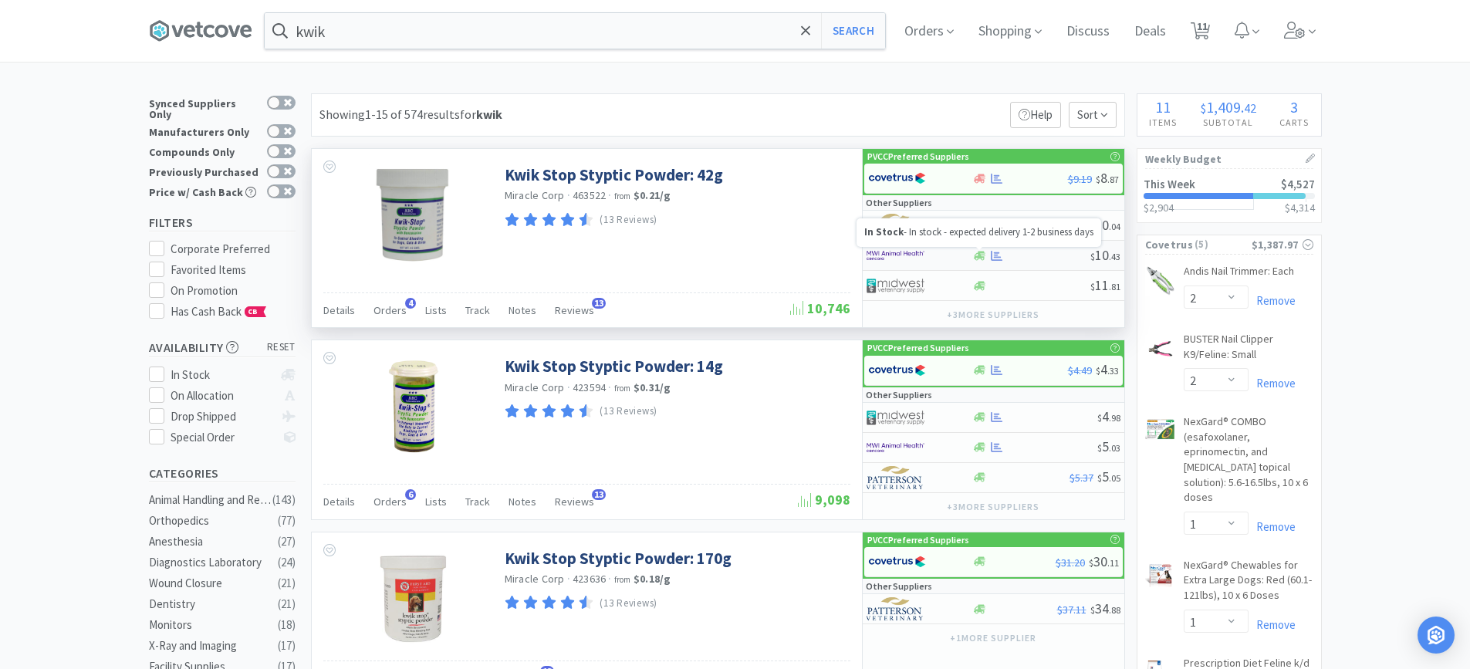
click at [984, 259] on icon at bounding box center [980, 256] width 12 height 12
select select "1"
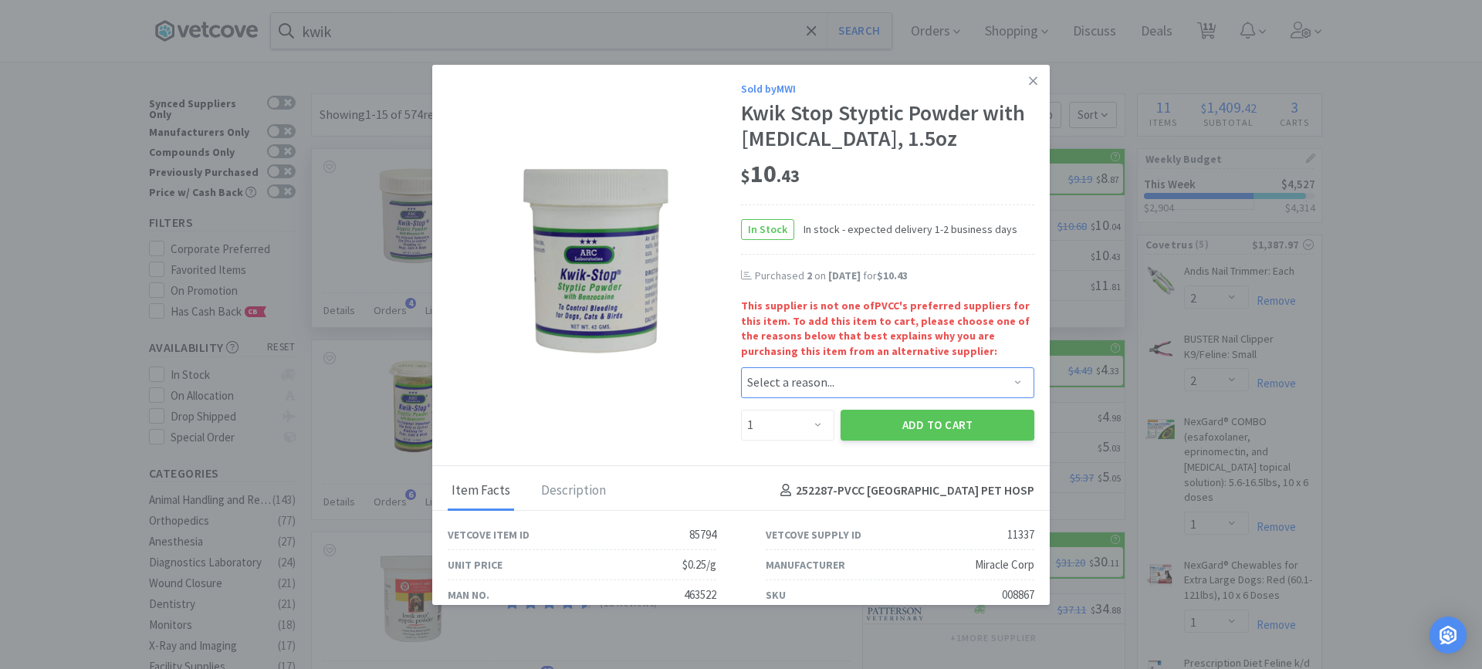
click at [816, 381] on select "Select a reason... Availability - This item is out of stock at the preferred su…" at bounding box center [887, 382] width 293 height 31
select select "availability"
click at [741, 367] on select "Select a reason... Availability - This item is out of stock at the preferred su…" at bounding box center [887, 382] width 293 height 31
click at [796, 425] on select "Enter Quantity 1 2 3 4 5 6 7 8 9 10 11 12 13 14 15 16 17 18 19 20 Enter Quantity" at bounding box center [787, 425] width 93 height 31
select select "2"
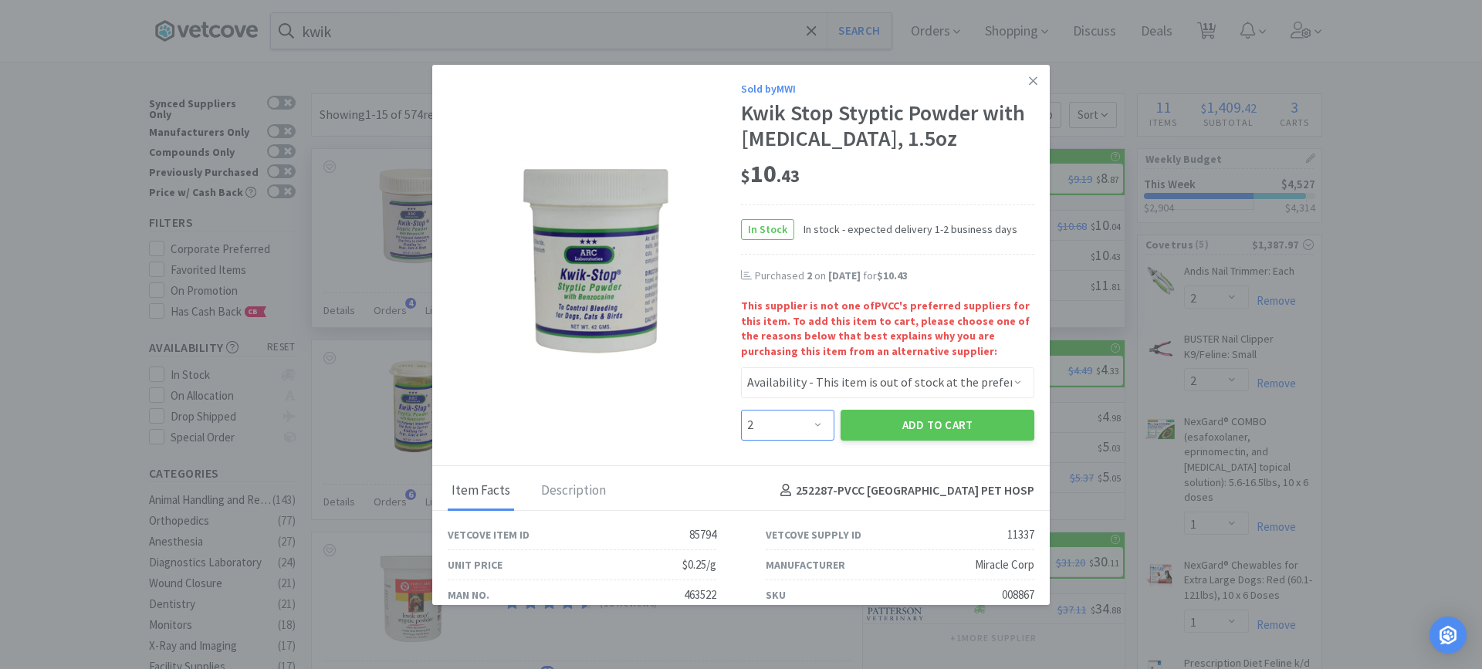
click at [741, 410] on select "Enter Quantity 1 2 3 4 5 6 7 8 9 10 11 12 13 14 15 16 17 18 19 20 Enter Quantity" at bounding box center [787, 425] width 93 height 31
click at [914, 424] on button "Add to Cart" at bounding box center [938, 425] width 194 height 31
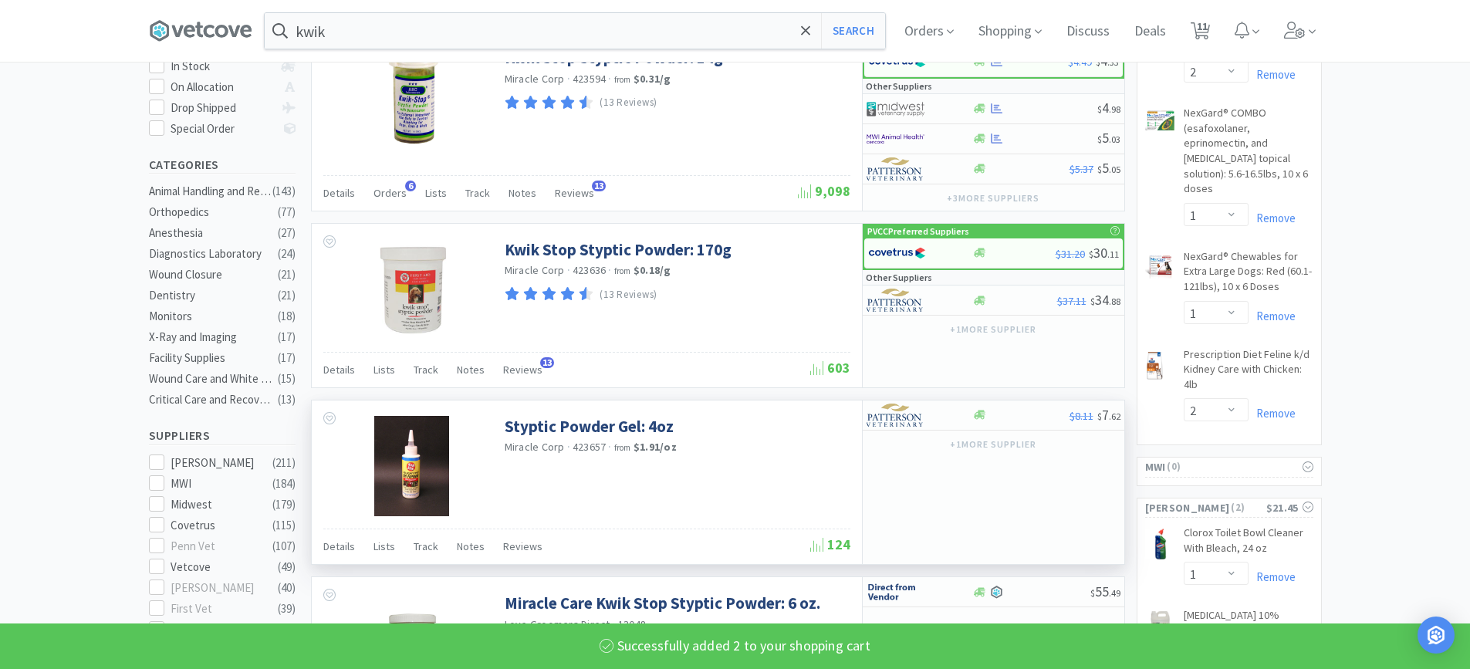
select select "2"
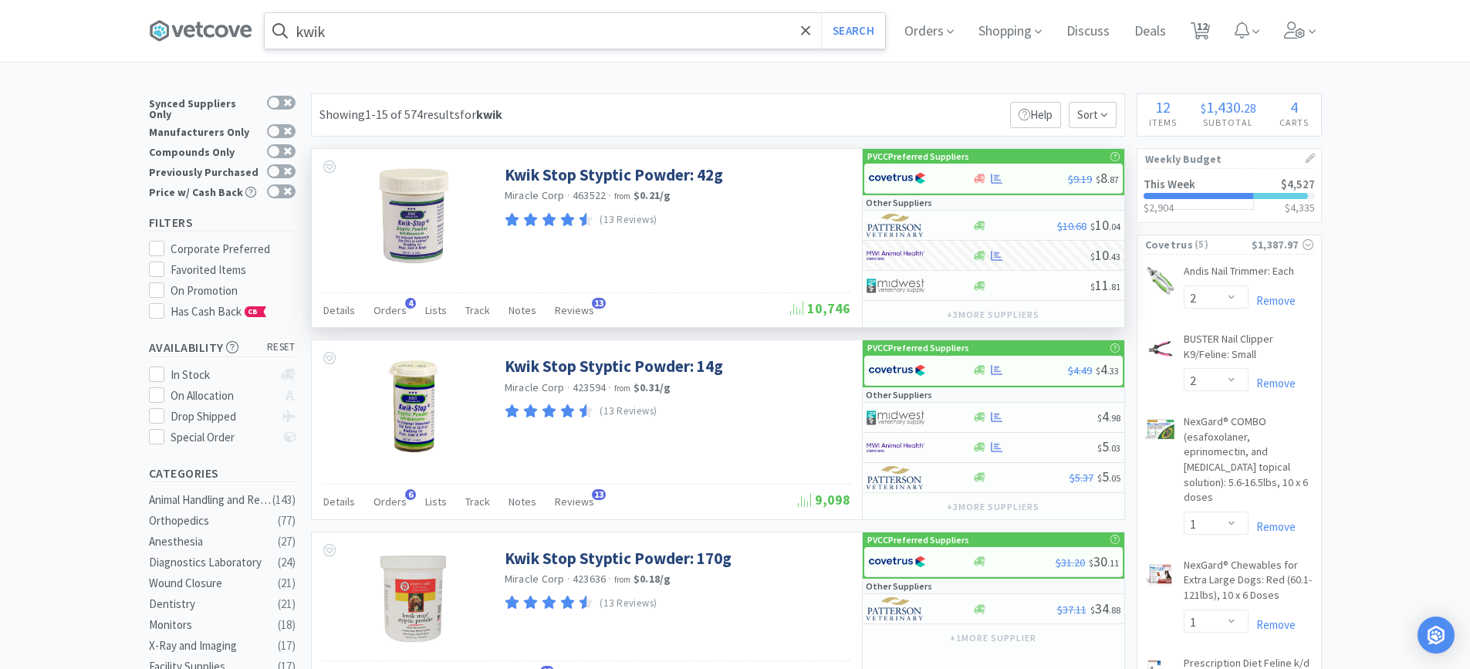
click at [352, 26] on input "kwik" at bounding box center [575, 31] width 621 height 36
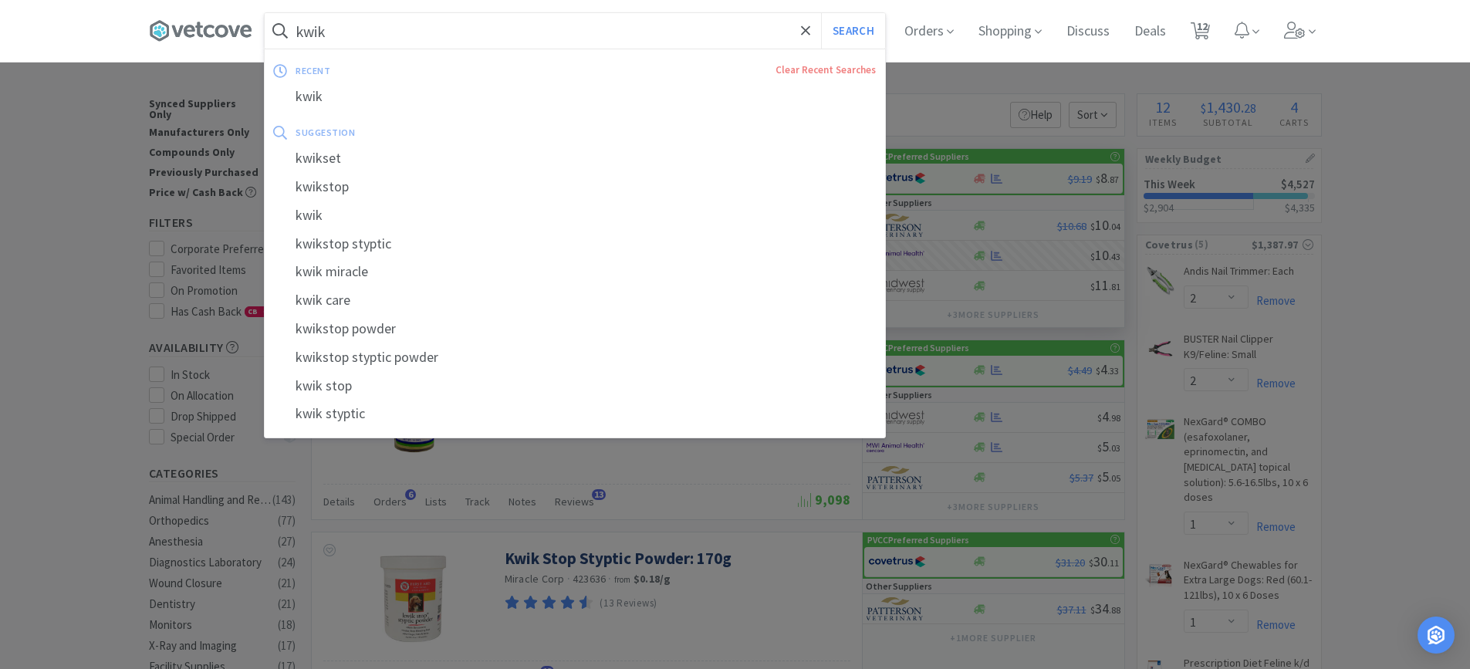
click at [352, 26] on input "kwik" at bounding box center [575, 31] width 621 height 36
click at [347, 29] on input "kwik" at bounding box center [575, 31] width 621 height 36
click at [340, 43] on input "kwik" at bounding box center [575, 31] width 621 height 36
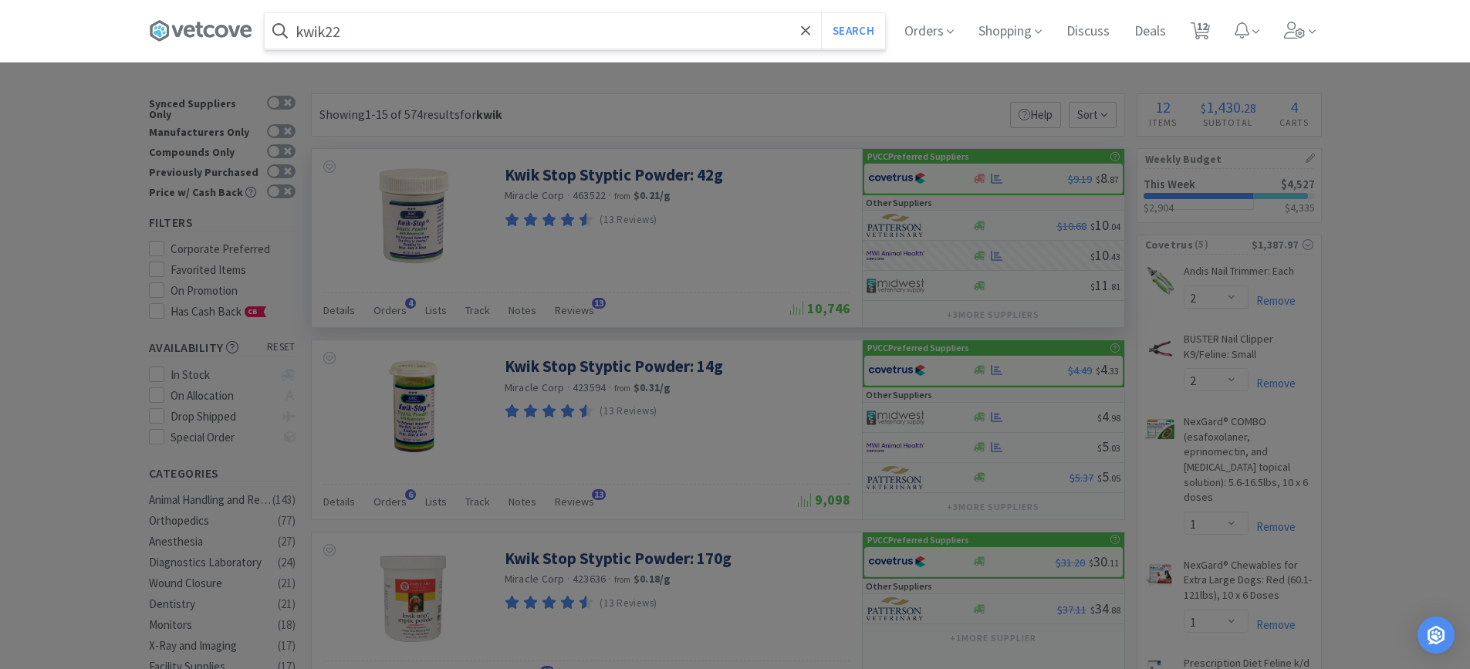
drag, startPoint x: 351, startPoint y: 32, endPoint x: 94, endPoint y: 22, distance: 257.2
click at [96, 38] on div "kwik22 Search Orders Shopping Discuss Discuss Deals Deals 12 12" at bounding box center [735, 31] width 1470 height 62
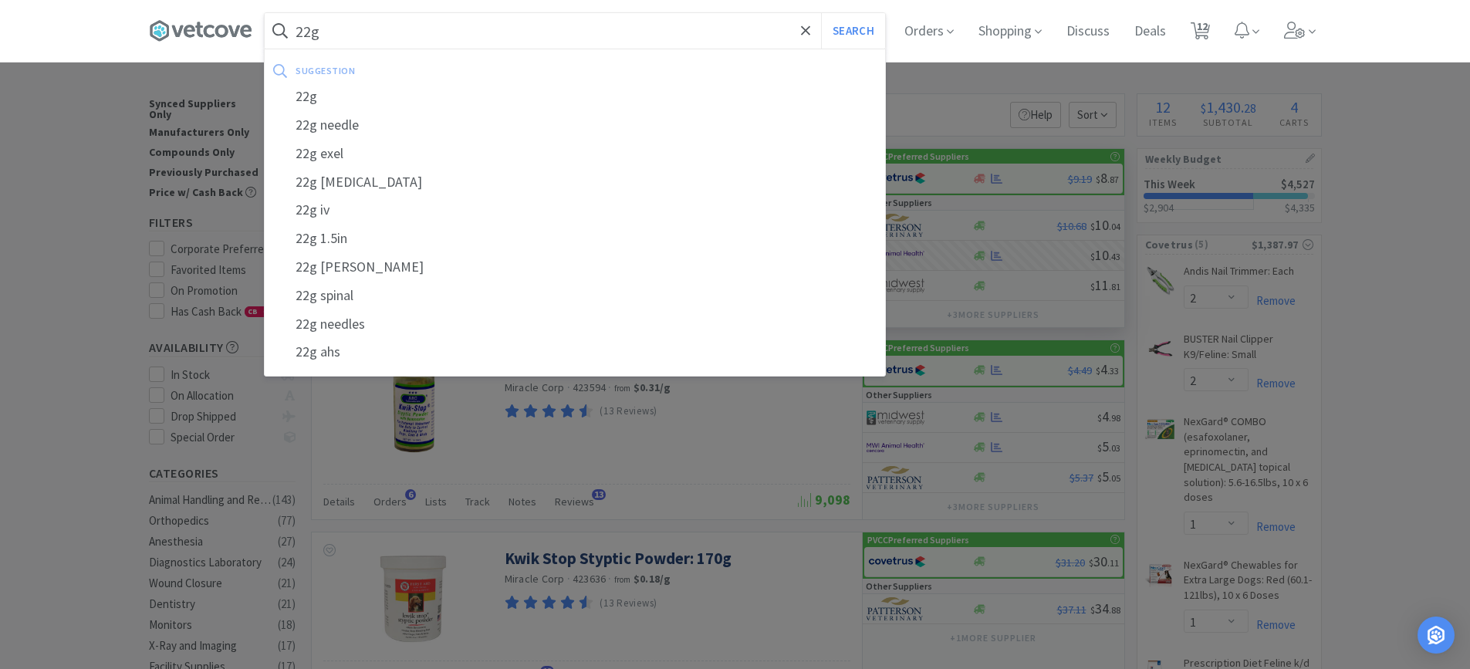
type input "22g"
click at [821, 13] on button "Search" at bounding box center [853, 31] width 64 height 36
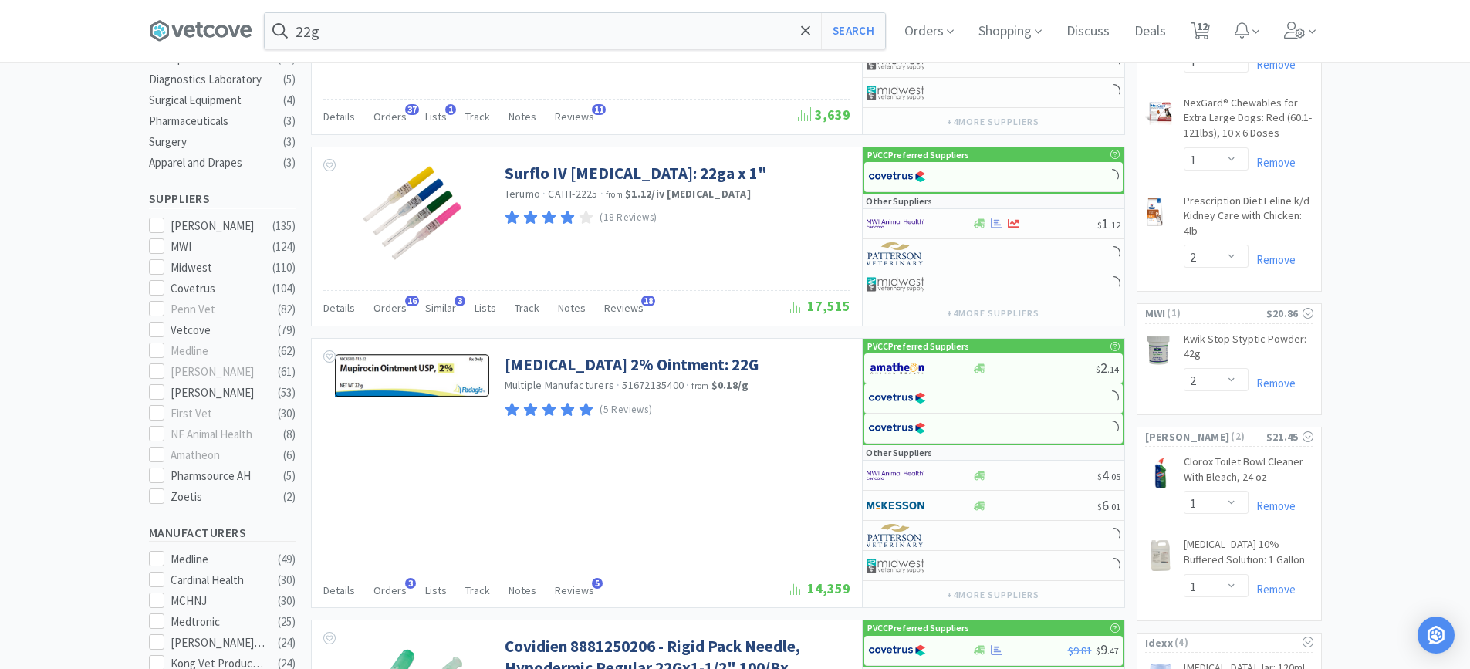
scroll to position [463, 0]
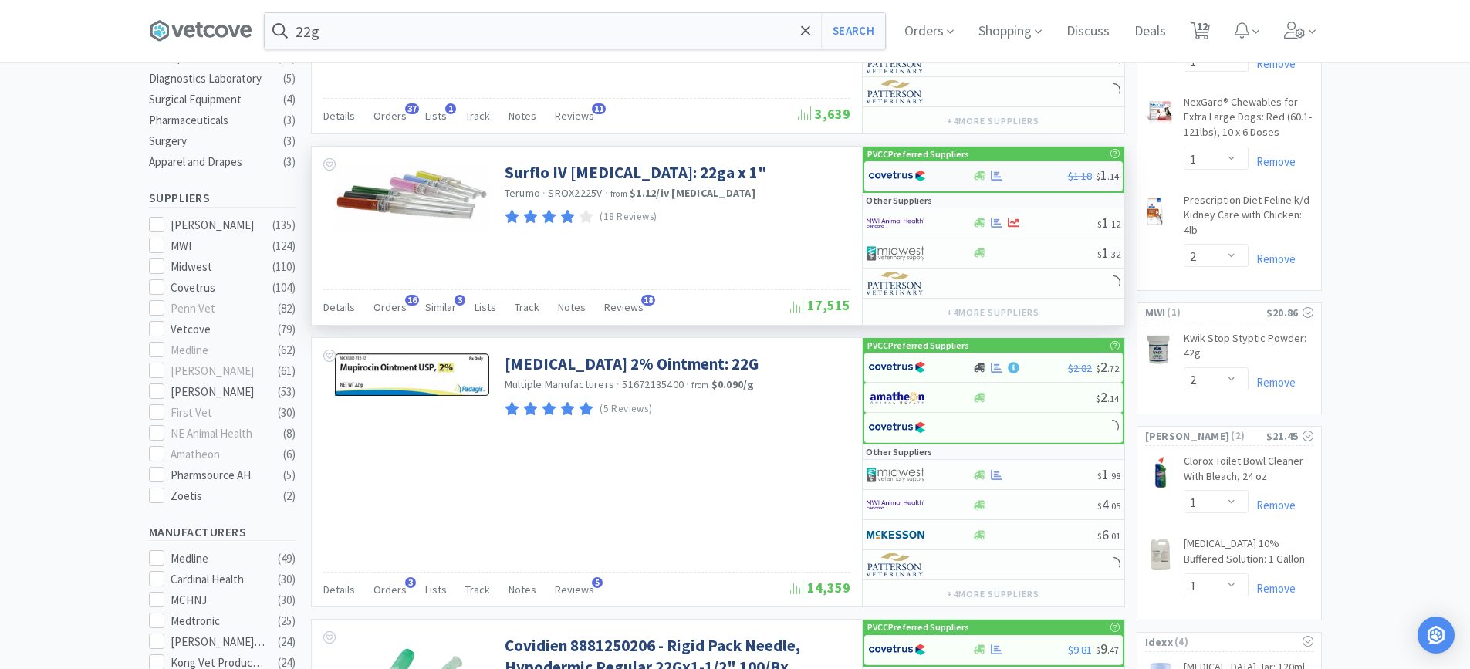
click at [959, 177] on div at bounding box center [920, 176] width 104 height 26
select select "1"
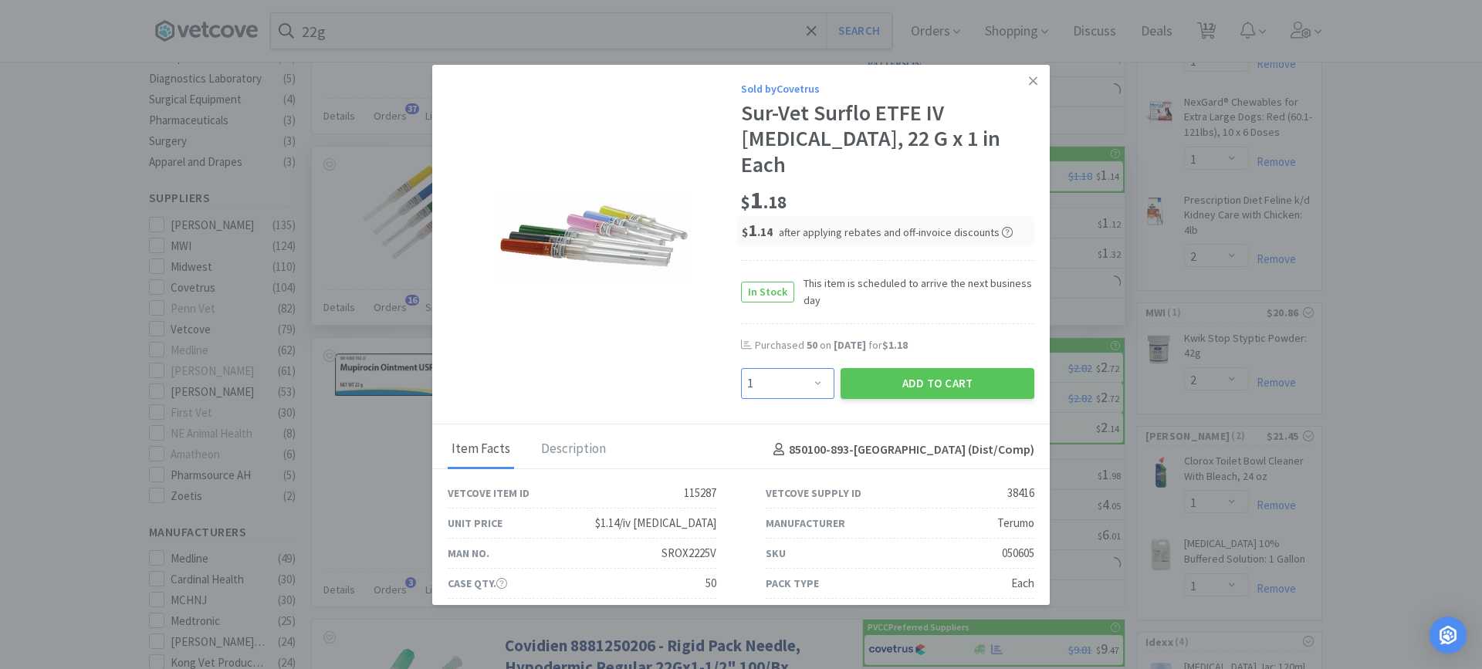
click at [807, 368] on select "Enter Quantity 1 2 3 4 5 6 7 8 9 10 11 12 13 14 15 16 17 18 19 20 Enter Quantity" at bounding box center [787, 383] width 93 height 31
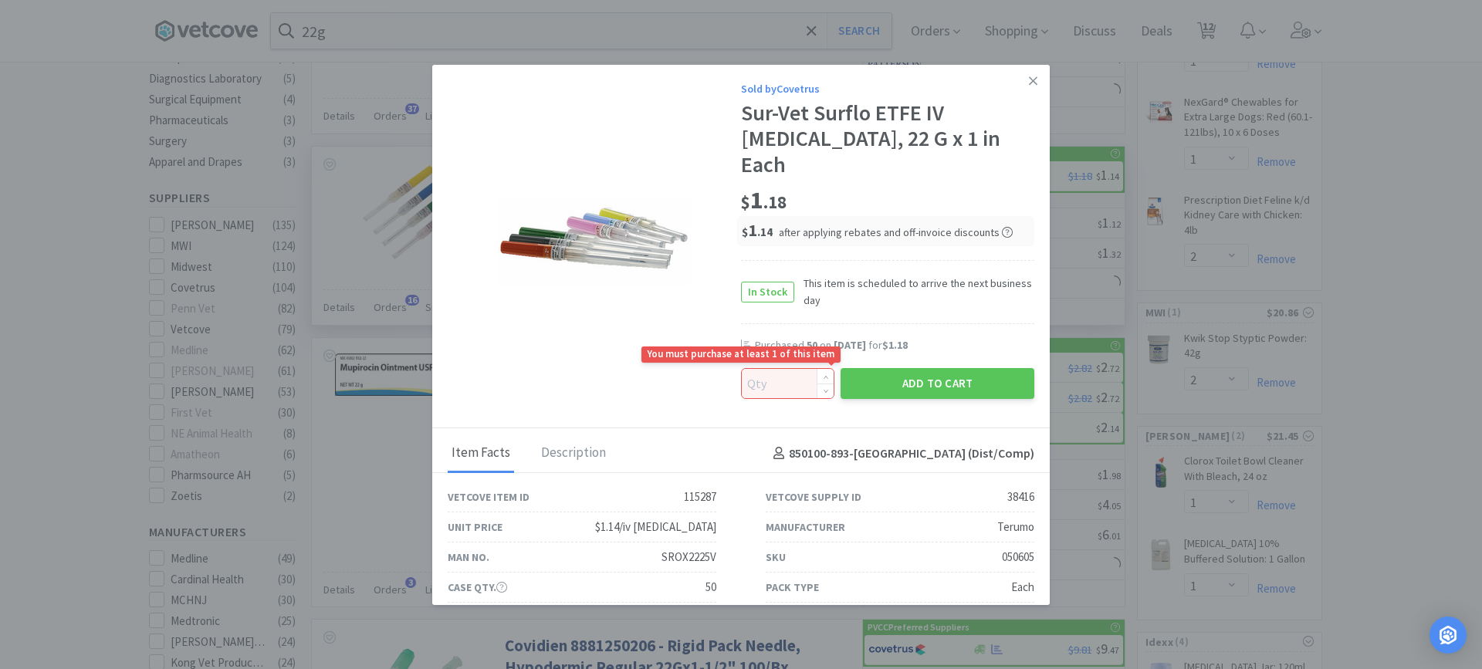
click at [779, 369] on input at bounding box center [788, 383] width 92 height 29
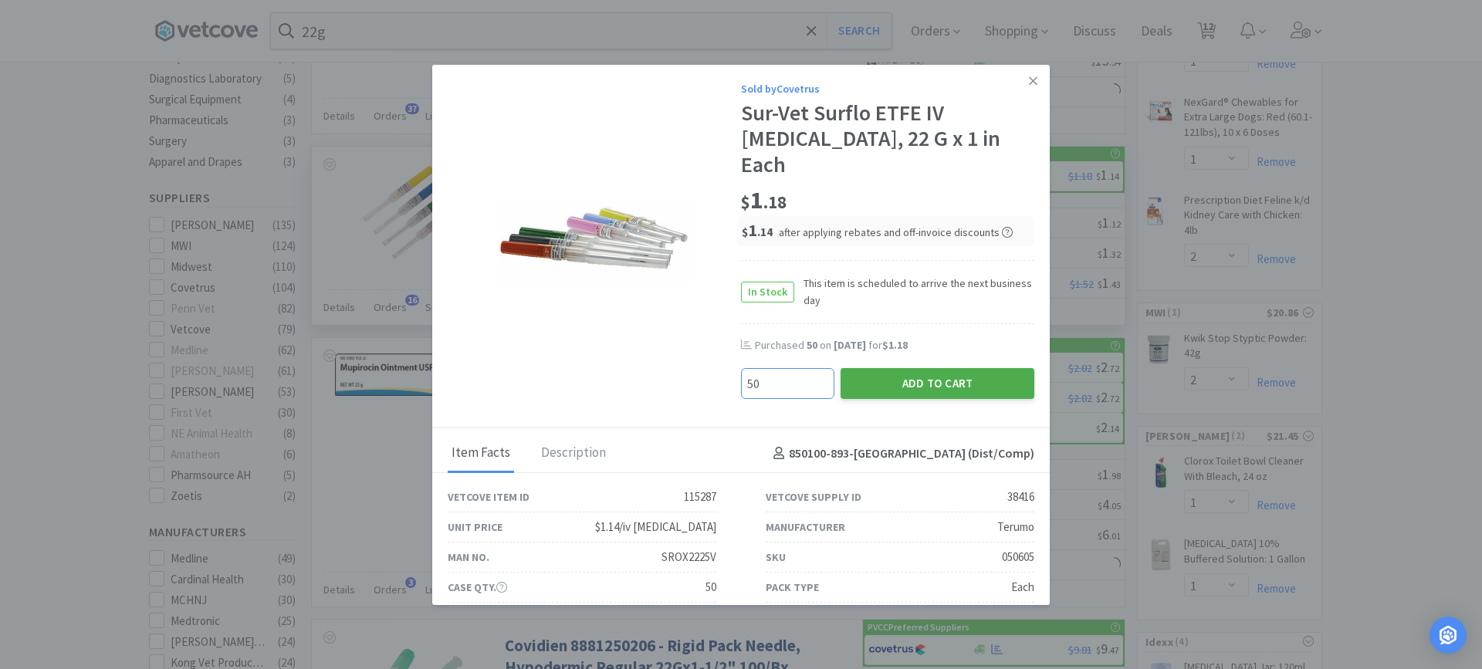
type input "50"
click at [908, 368] on button "Add to Cart" at bounding box center [938, 383] width 194 height 31
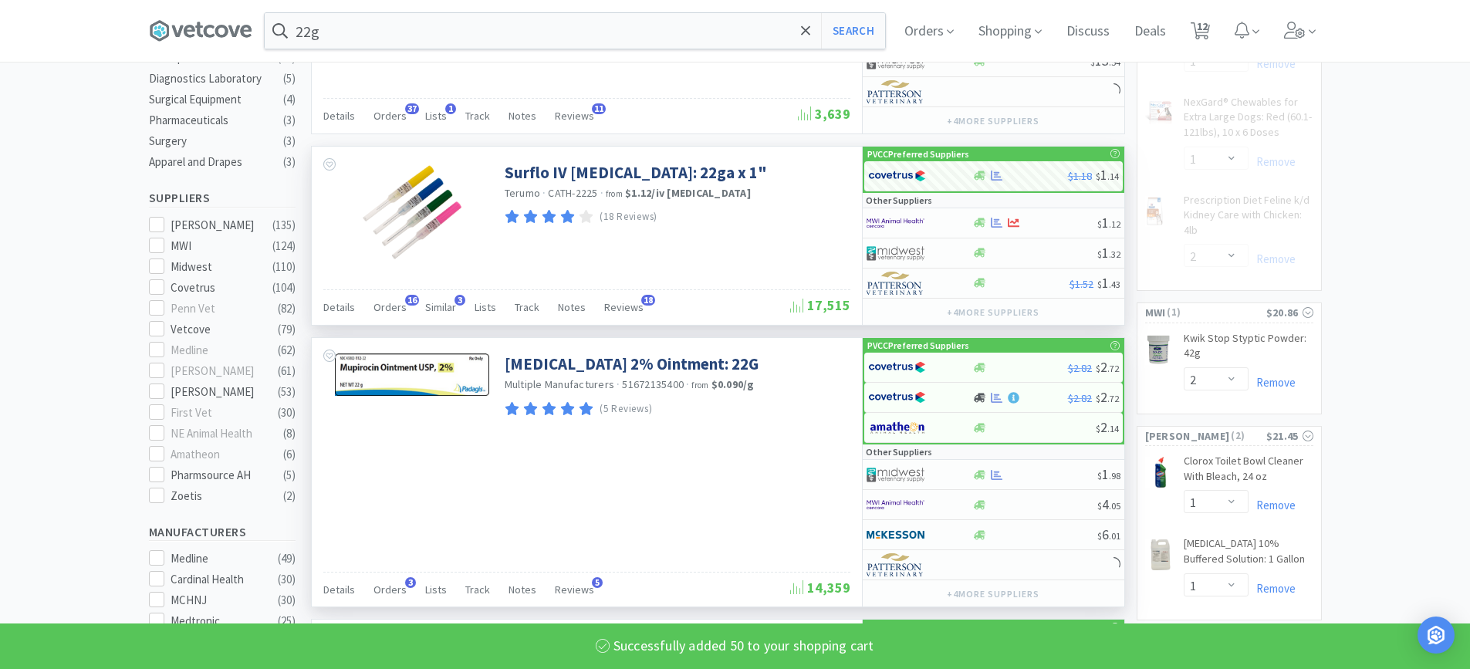
select select "50"
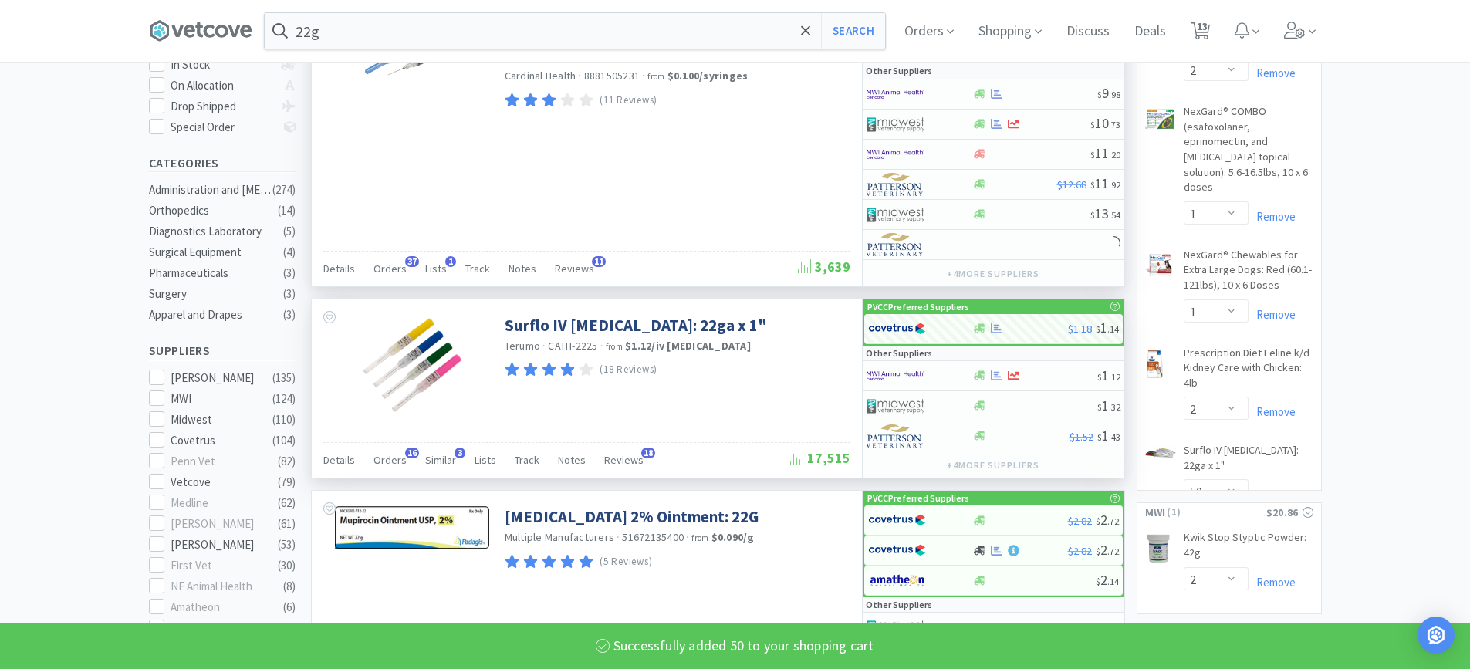
scroll to position [0, 0]
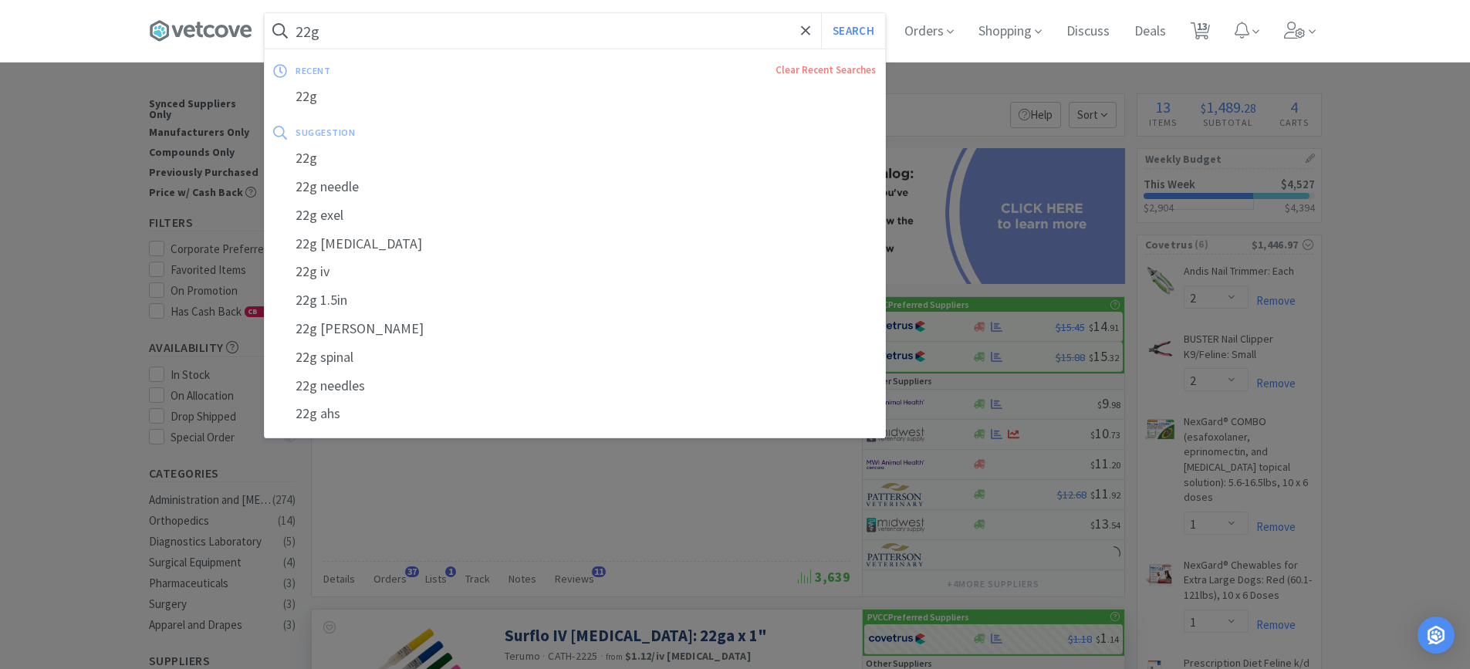
click at [350, 31] on input "22g" at bounding box center [575, 31] width 621 height 36
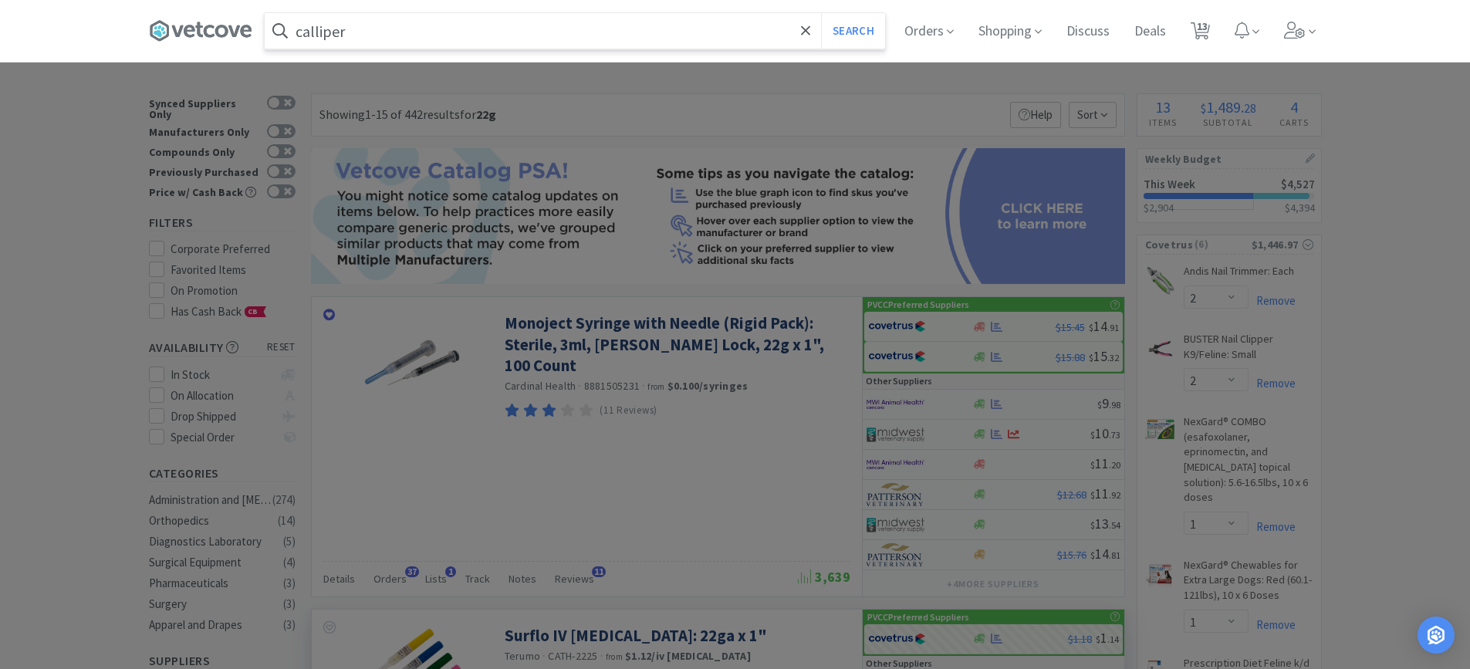
type input "calliper"
click at [821, 13] on button "Search" at bounding box center [853, 31] width 64 height 36
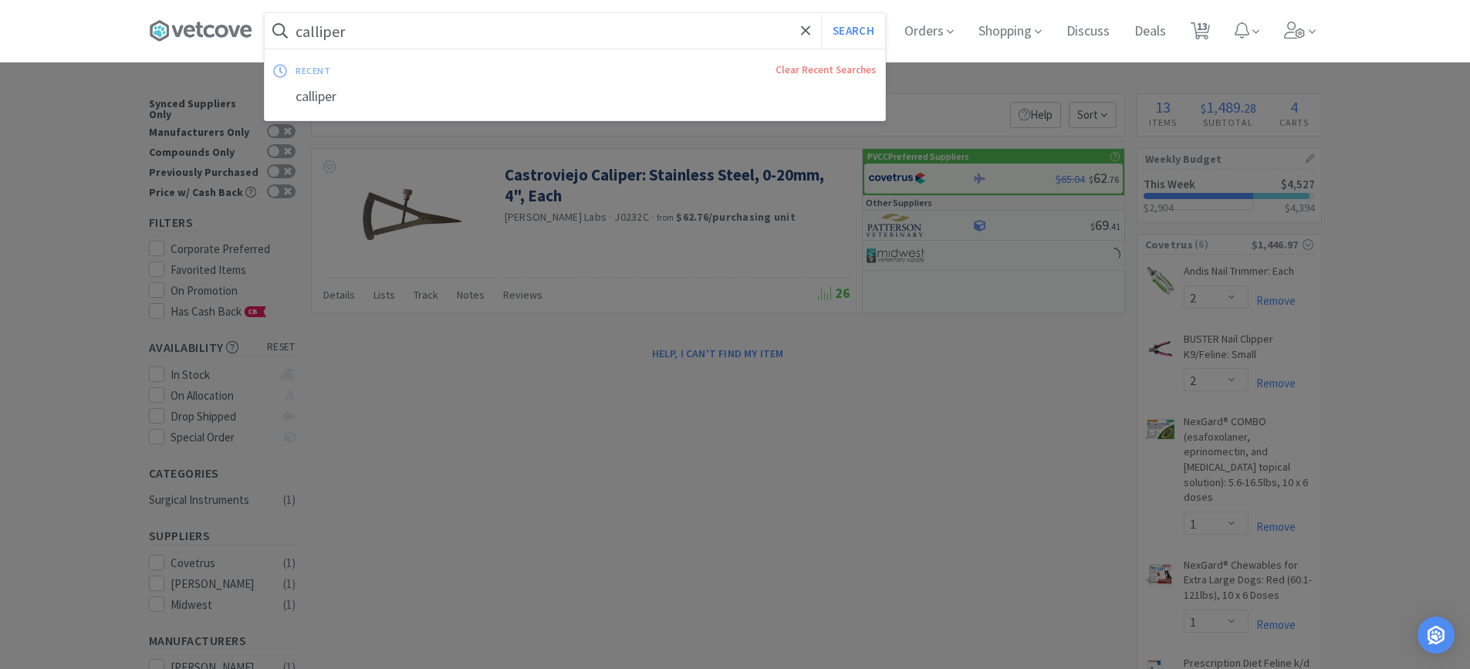
click at [394, 37] on input "calliper" at bounding box center [575, 31] width 621 height 36
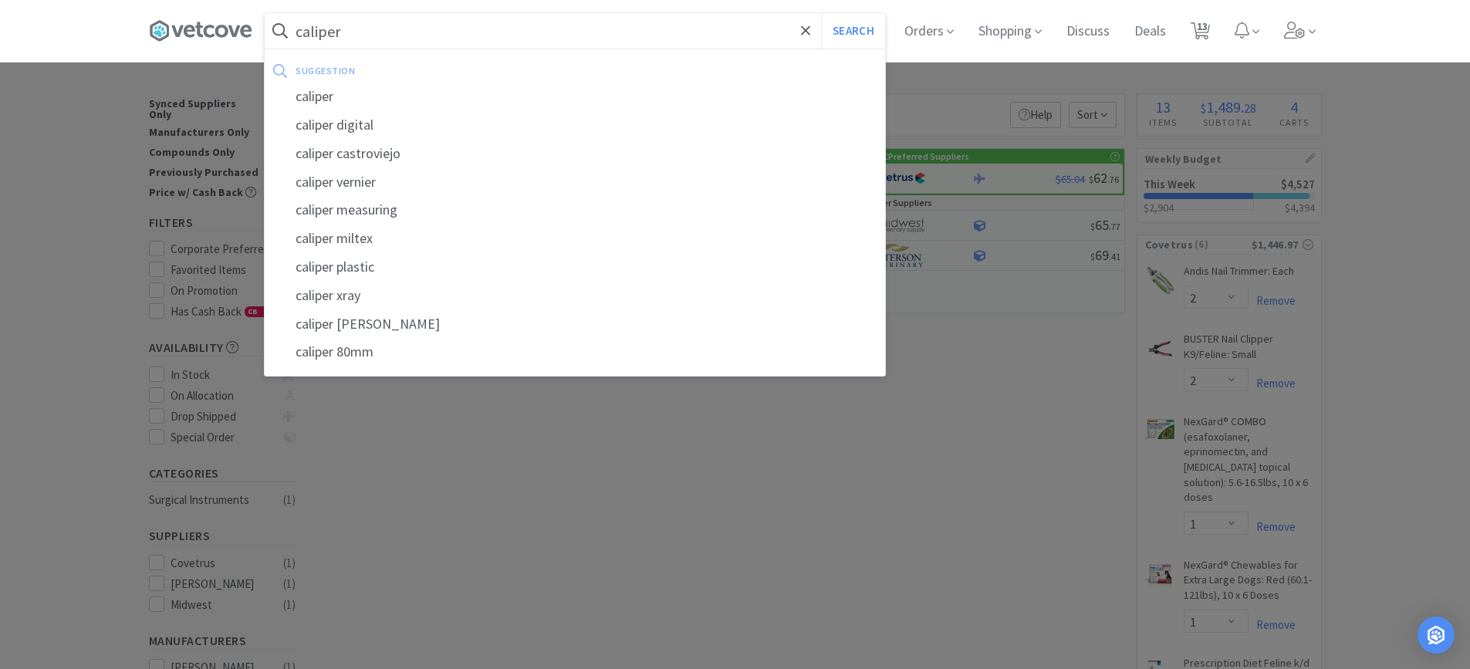
type input "caliper"
click at [821, 13] on button "Search" at bounding box center [853, 31] width 64 height 36
